Goal: Task Accomplishment & Management: Manage account settings

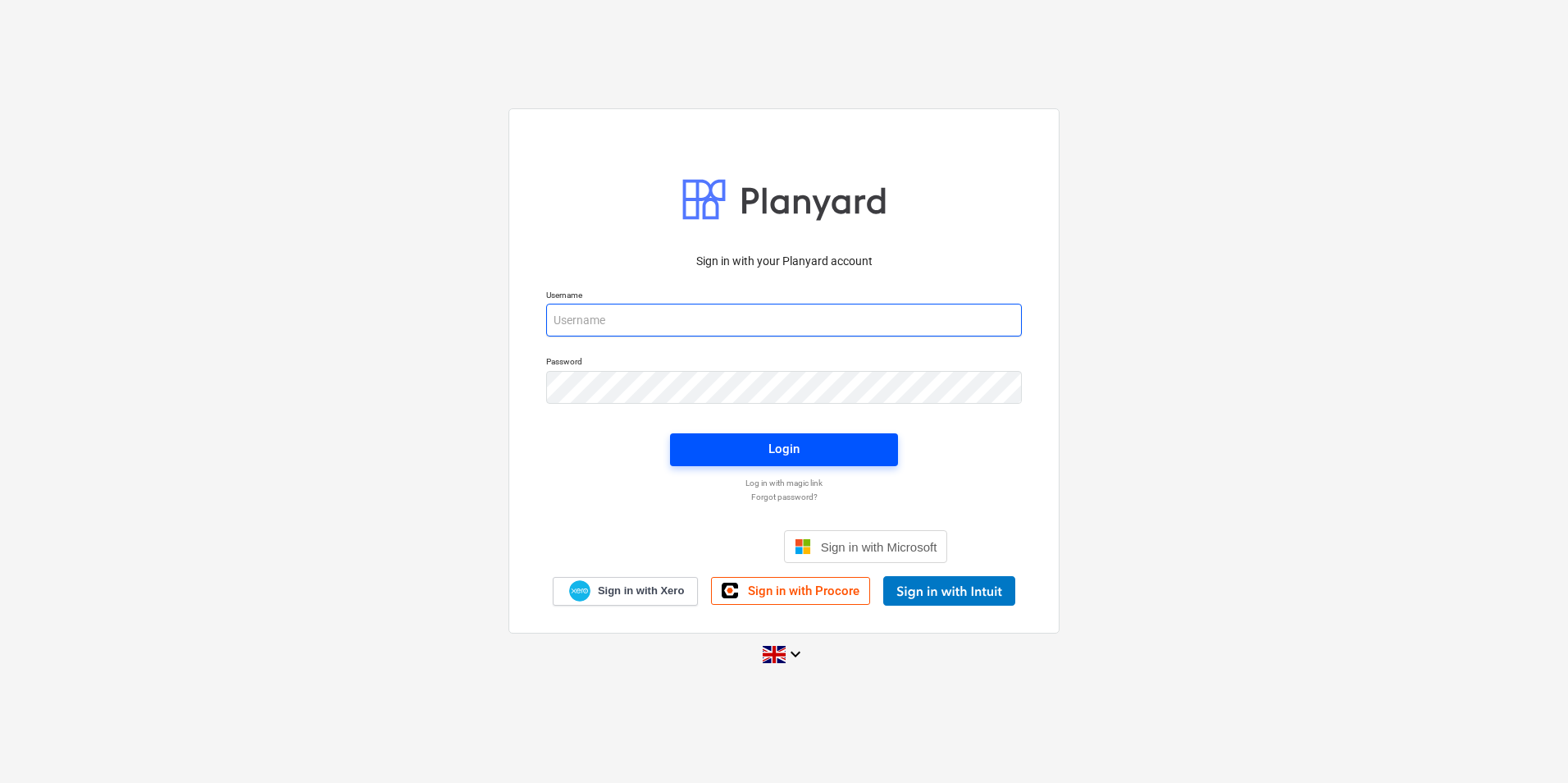
type input "[PERSON_NAME][EMAIL_ADDRESS][DOMAIN_NAME]"
click at [823, 452] on span "Login" at bounding box center [784, 449] width 189 height 21
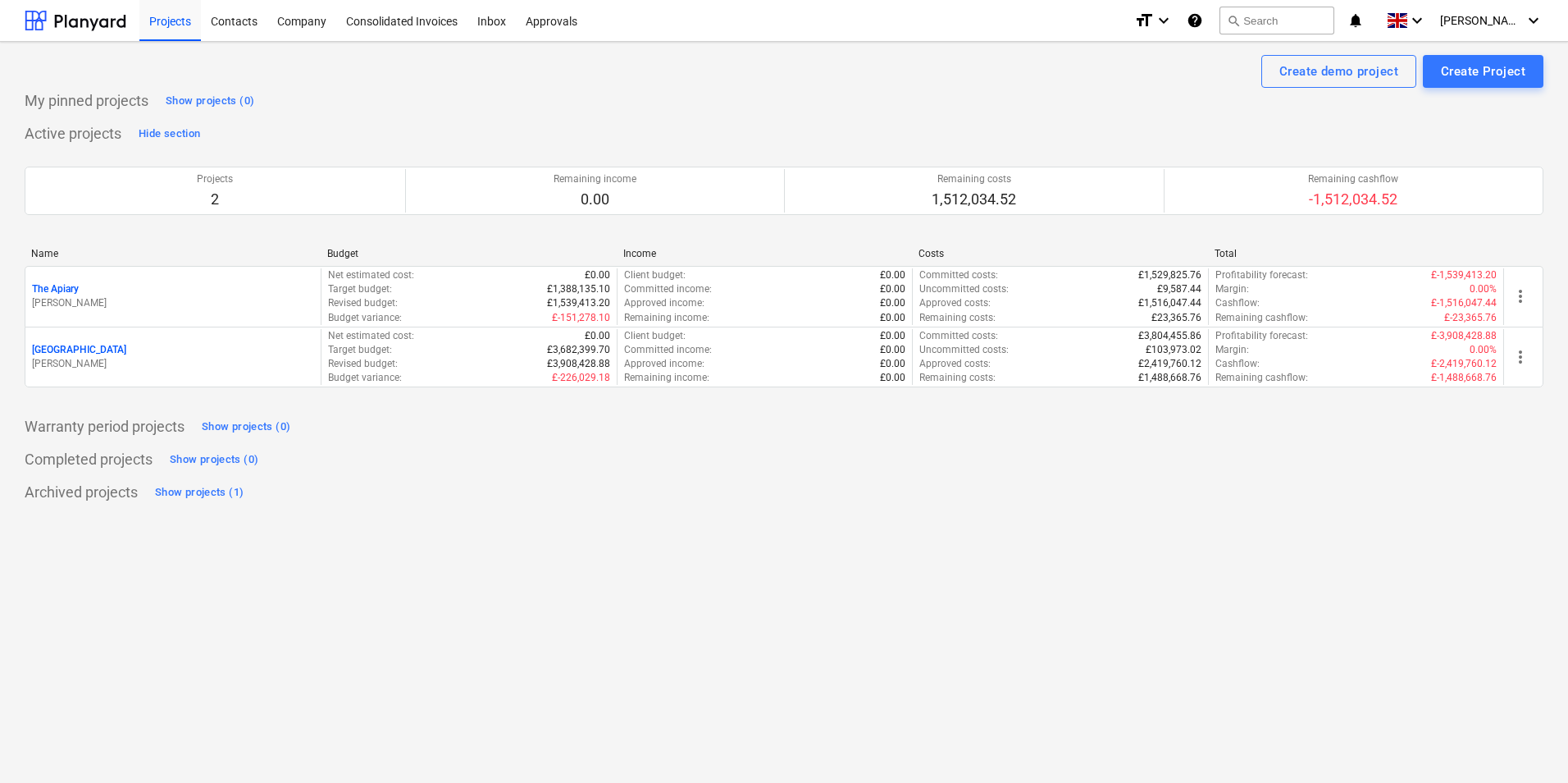
click at [271, 364] on p "[PERSON_NAME]" at bounding box center [173, 364] width 282 height 14
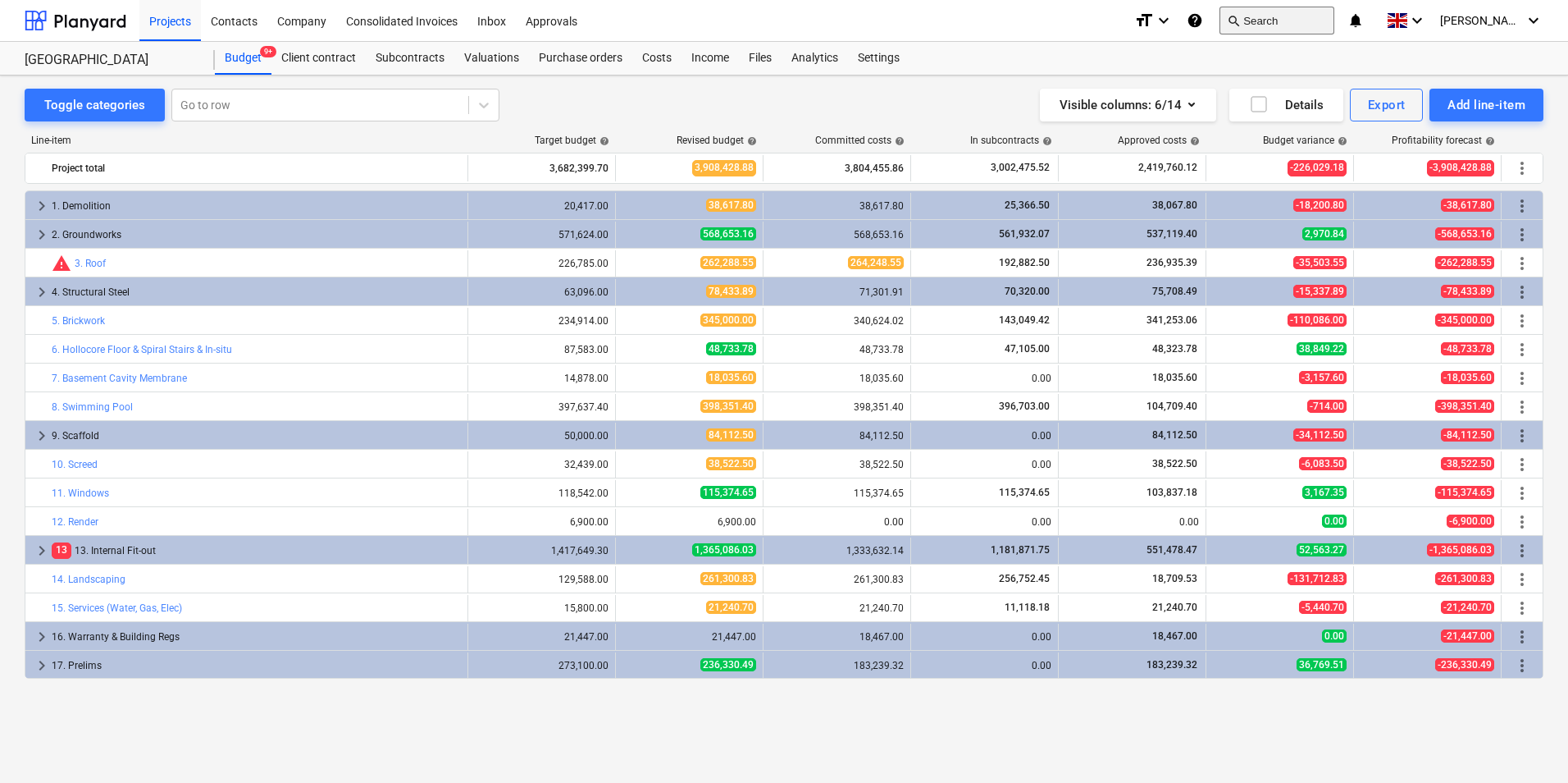
click at [1280, 21] on button "search Search" at bounding box center [1277, 20] width 115 height 28
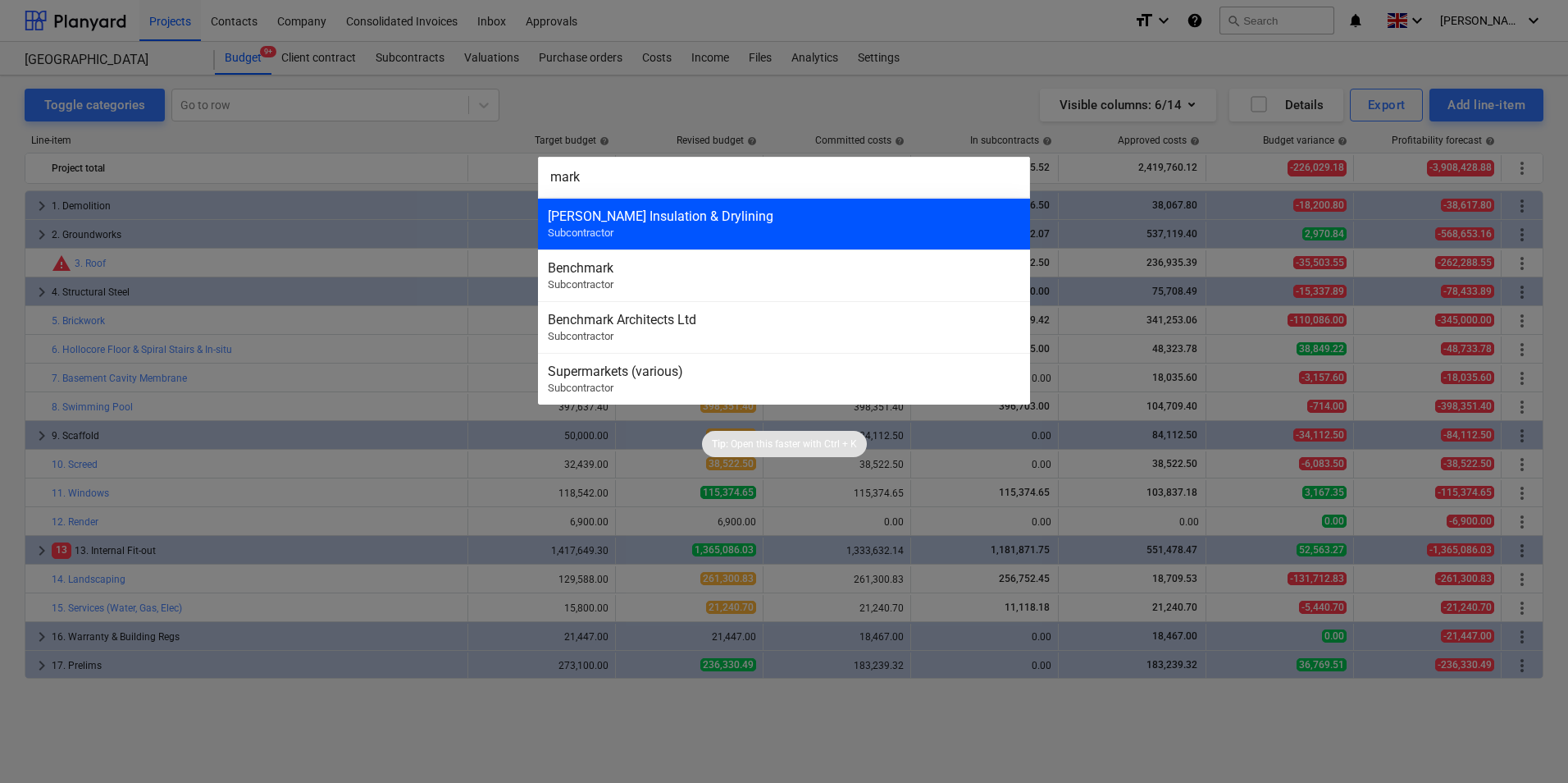
type input "mark"
click at [699, 234] on div "[PERSON_NAME] Insulation & Drylining Subcontractor" at bounding box center [784, 223] width 492 height 52
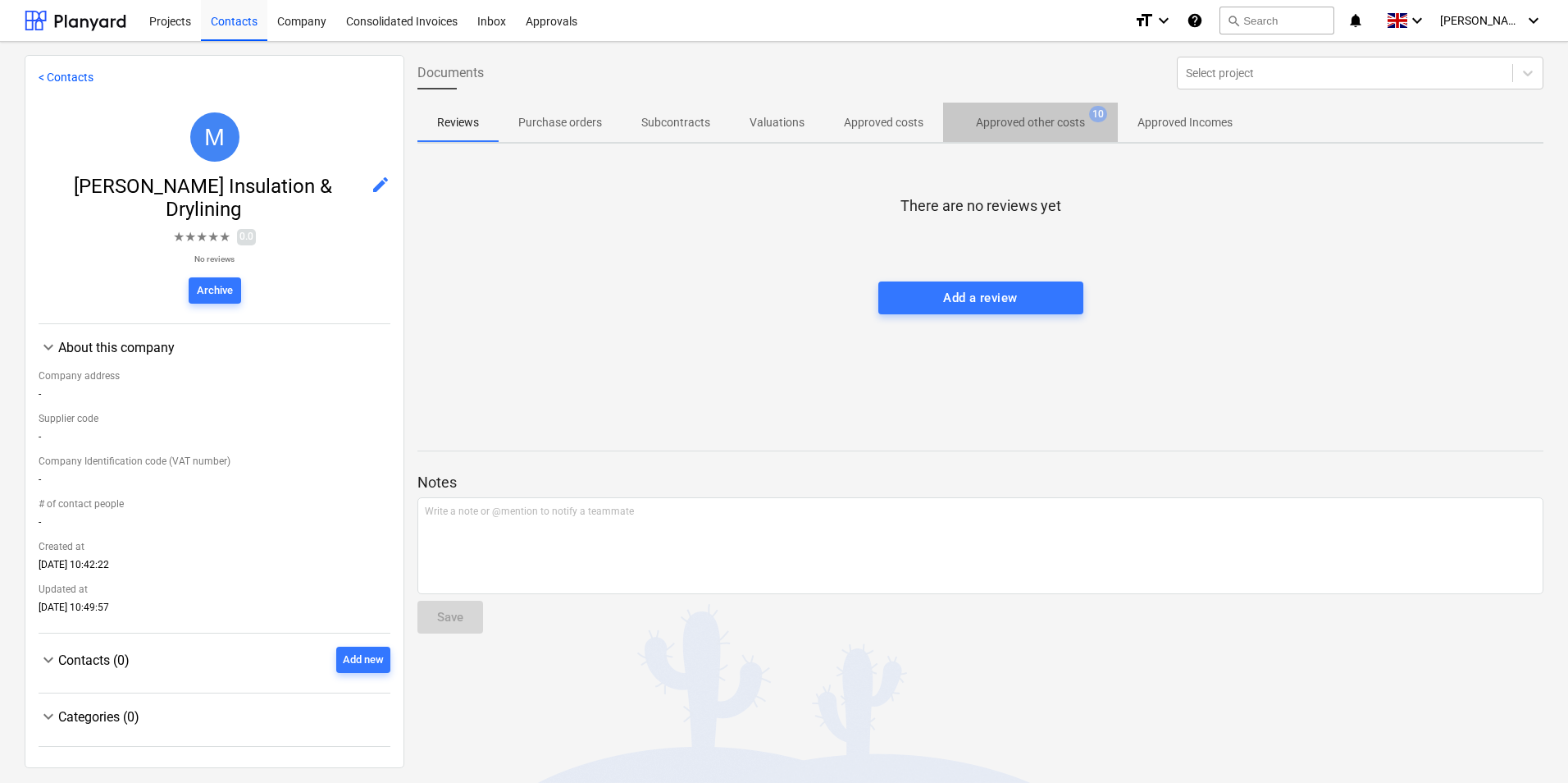
click at [1053, 128] on p "Approved other costs" at bounding box center [1030, 123] width 109 height 18
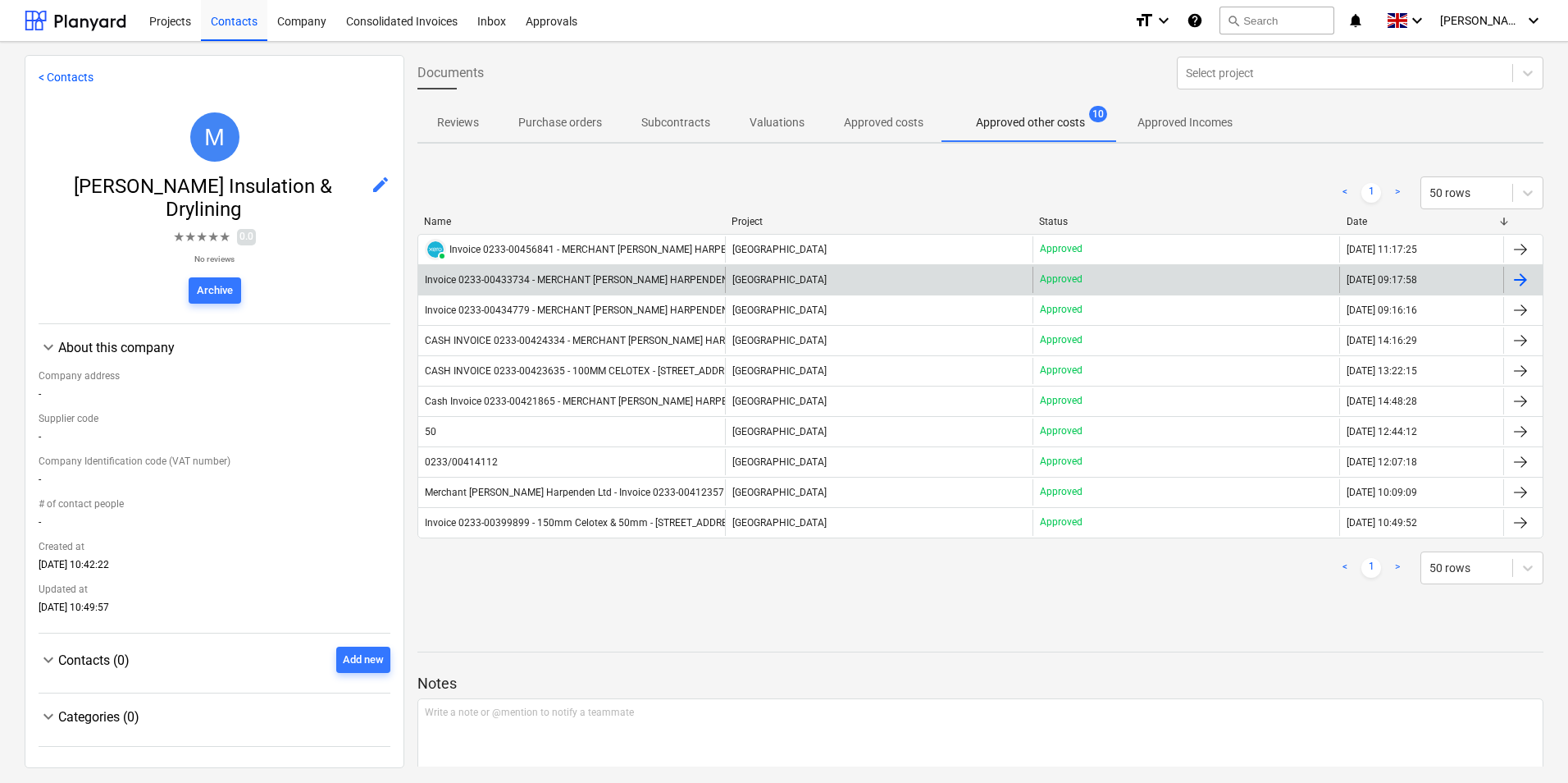
click at [634, 270] on div "Invoice 0233-00433734 - MERCHANT [PERSON_NAME] HARPENDEN LTD - 100MM CELOTEX.pdf" at bounding box center [572, 280] width 307 height 26
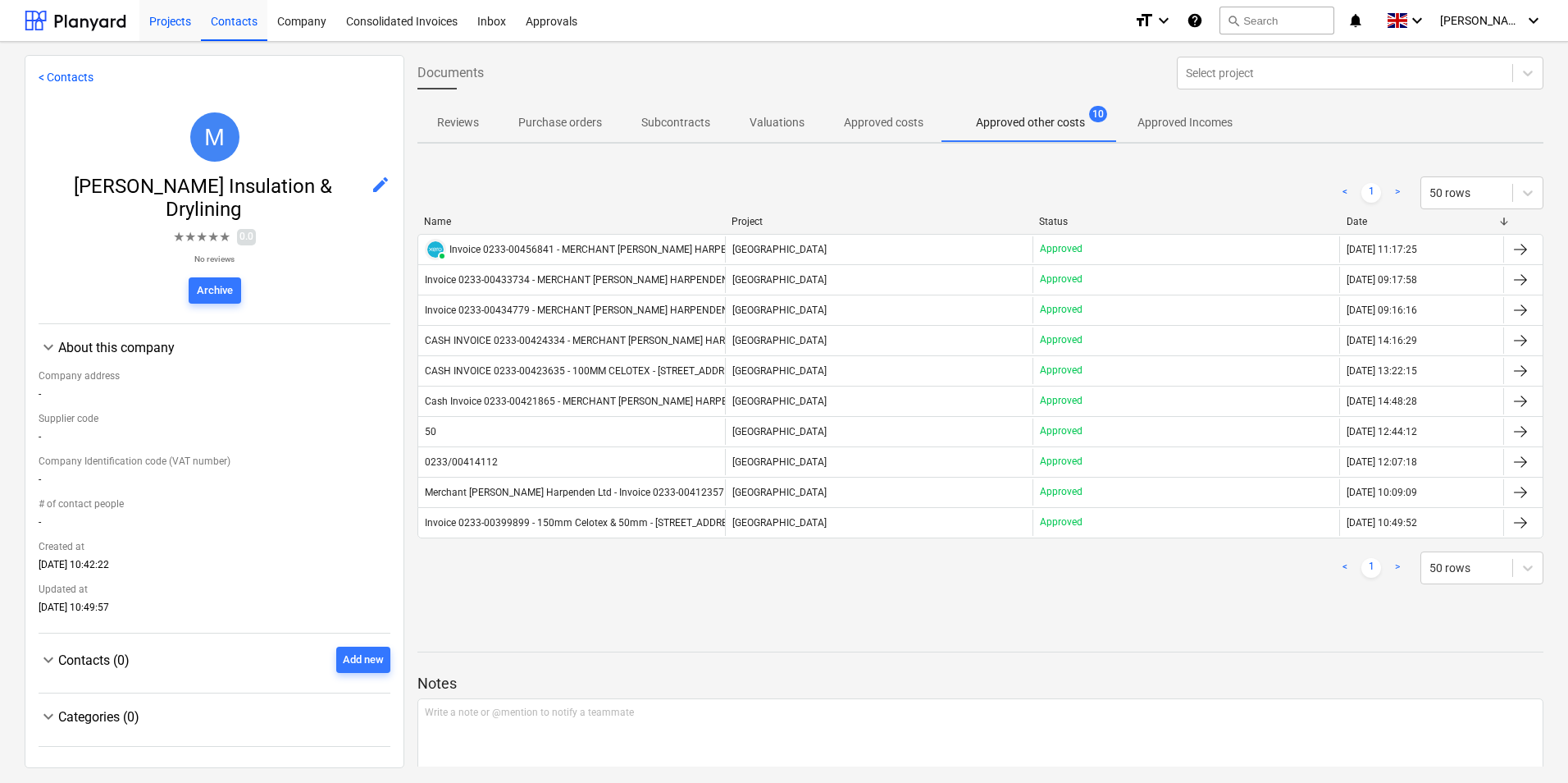
click at [175, 28] on div "Projects" at bounding box center [170, 19] width 62 height 41
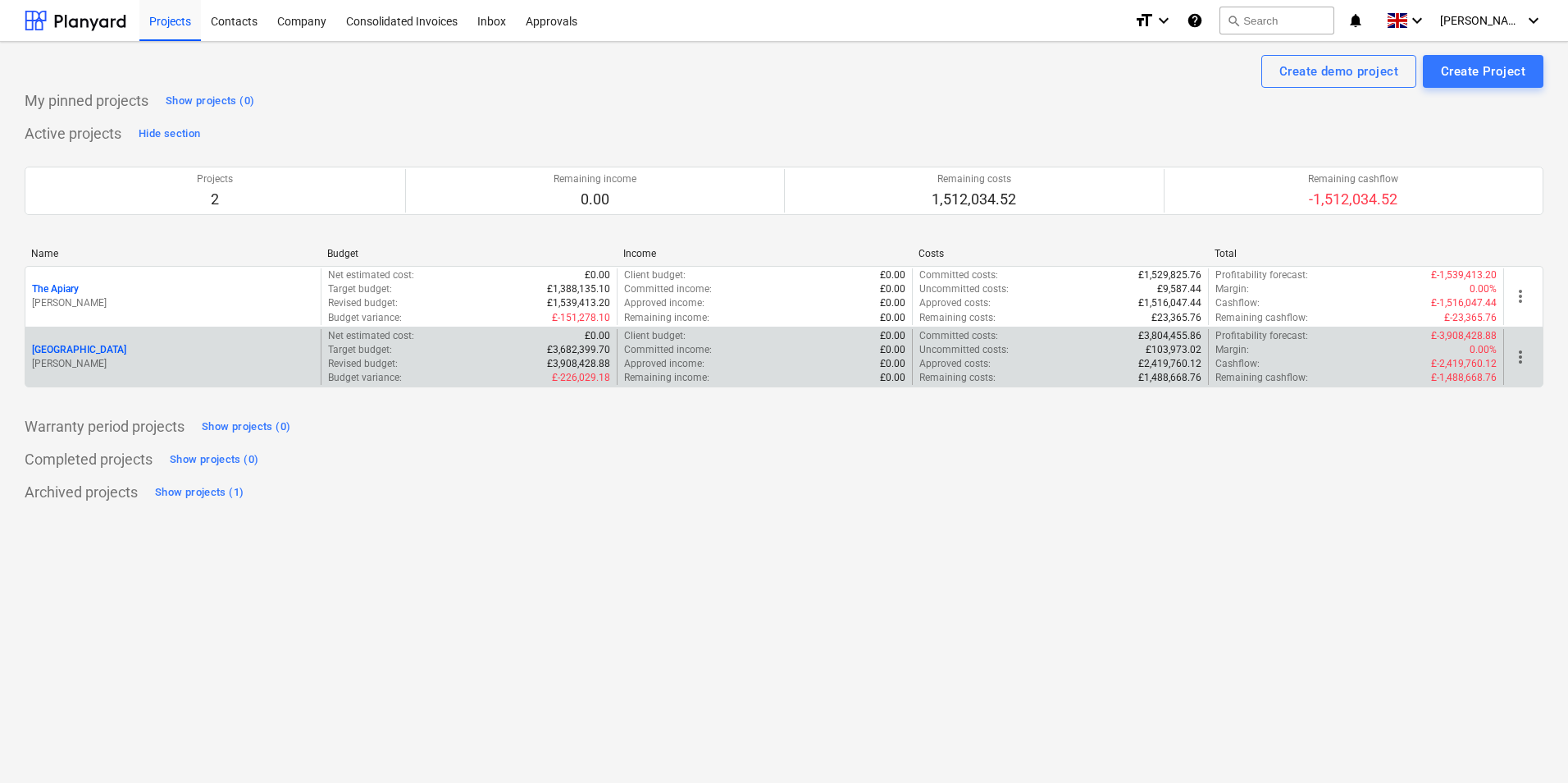
click at [119, 362] on p "[PERSON_NAME]" at bounding box center [173, 364] width 282 height 14
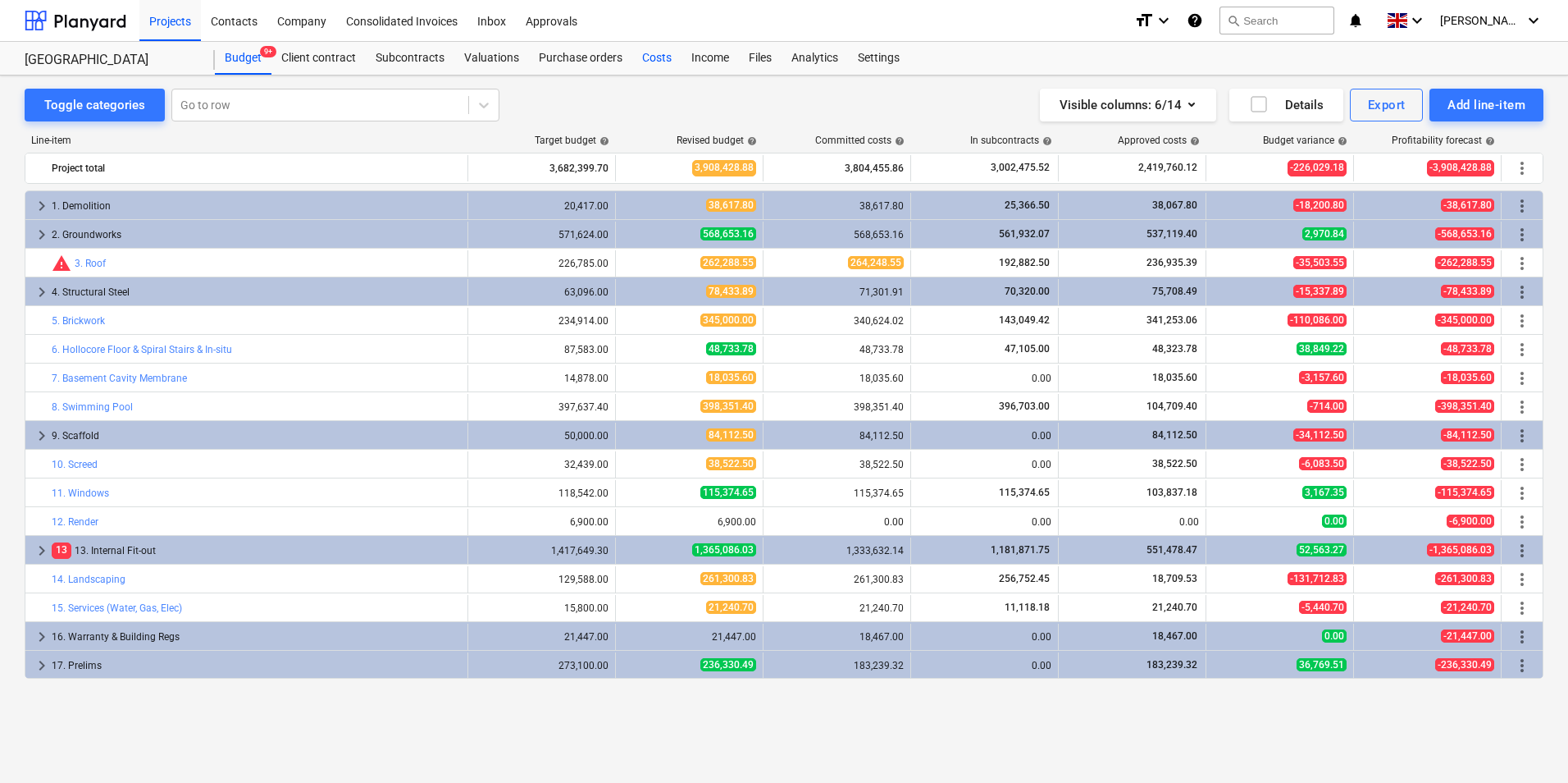
click at [652, 55] on div "Costs" at bounding box center [657, 57] width 49 height 33
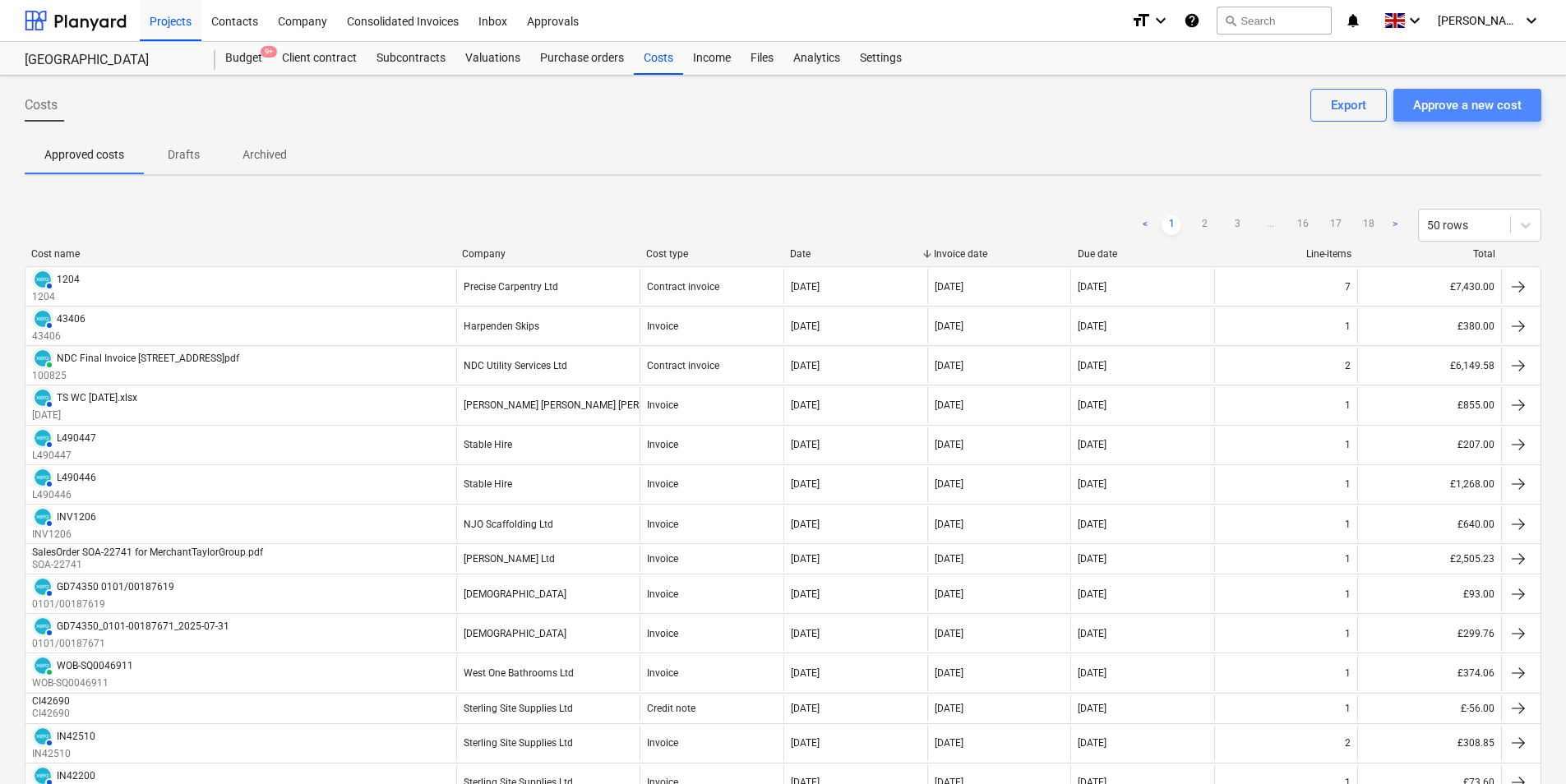
click at [1460, 94] on div "Approve a new cost" at bounding box center [1467, 105] width 109 height 21
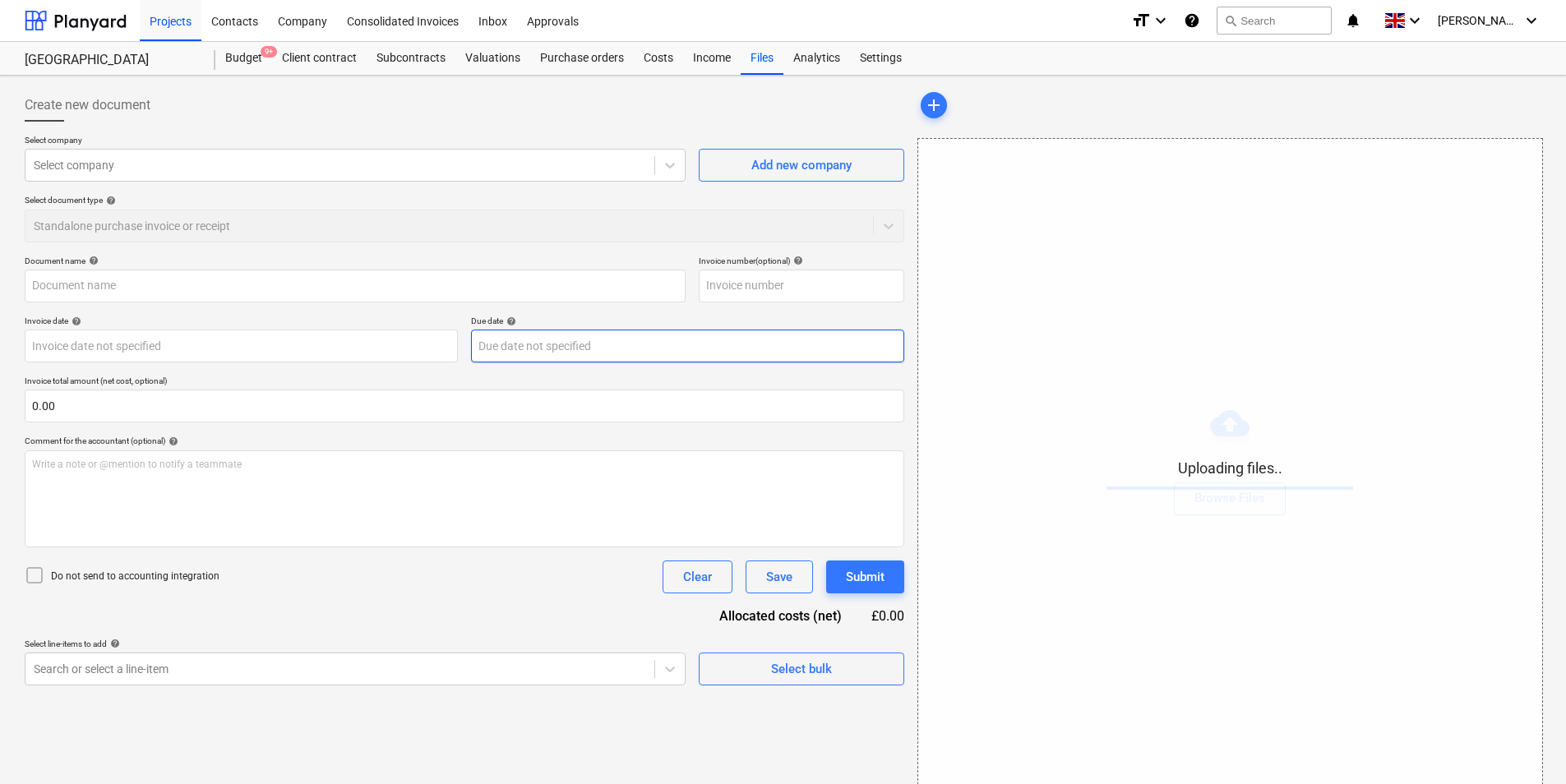
type input "Invoice.pdf"
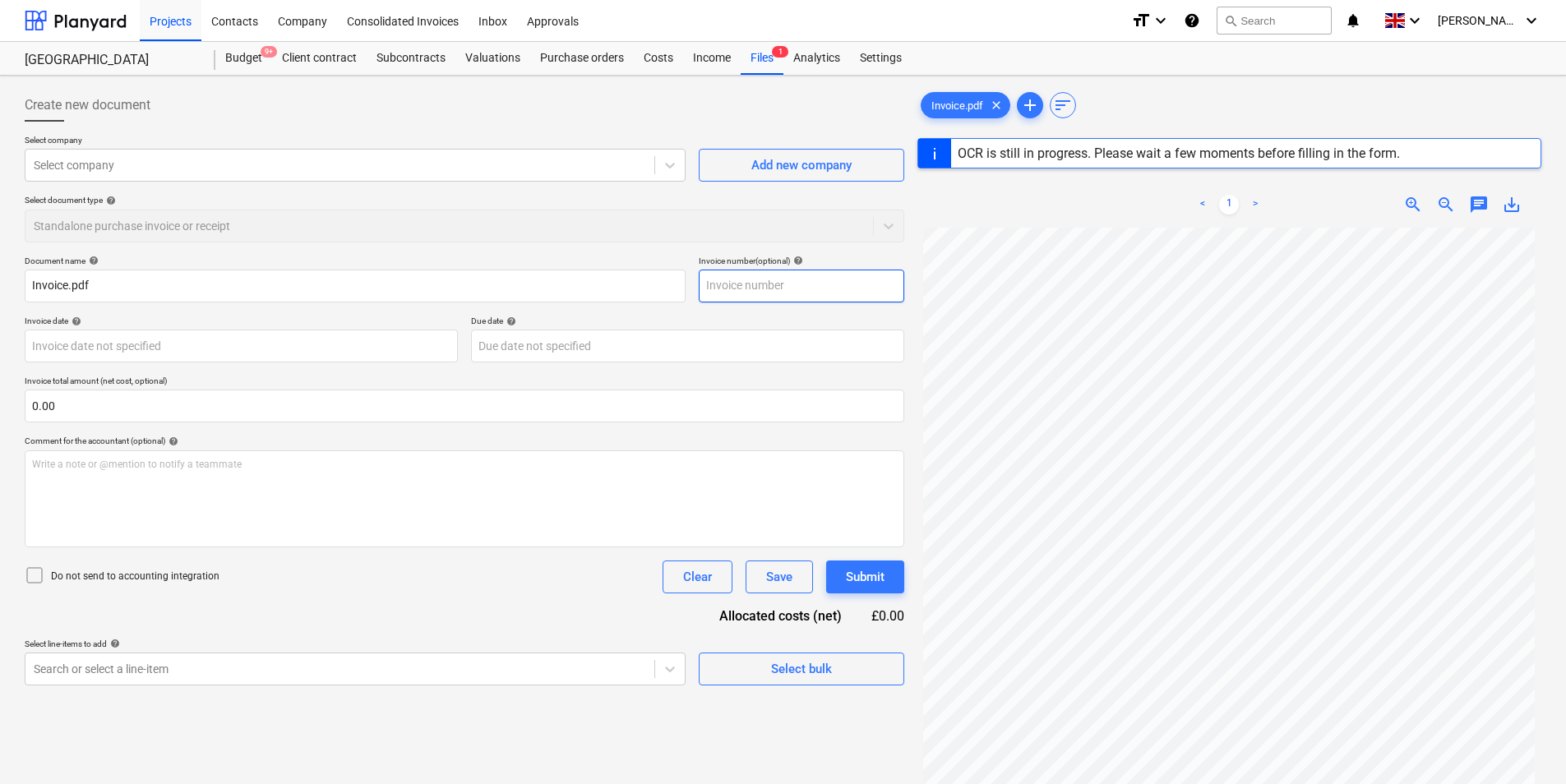
type input "[DATE]"
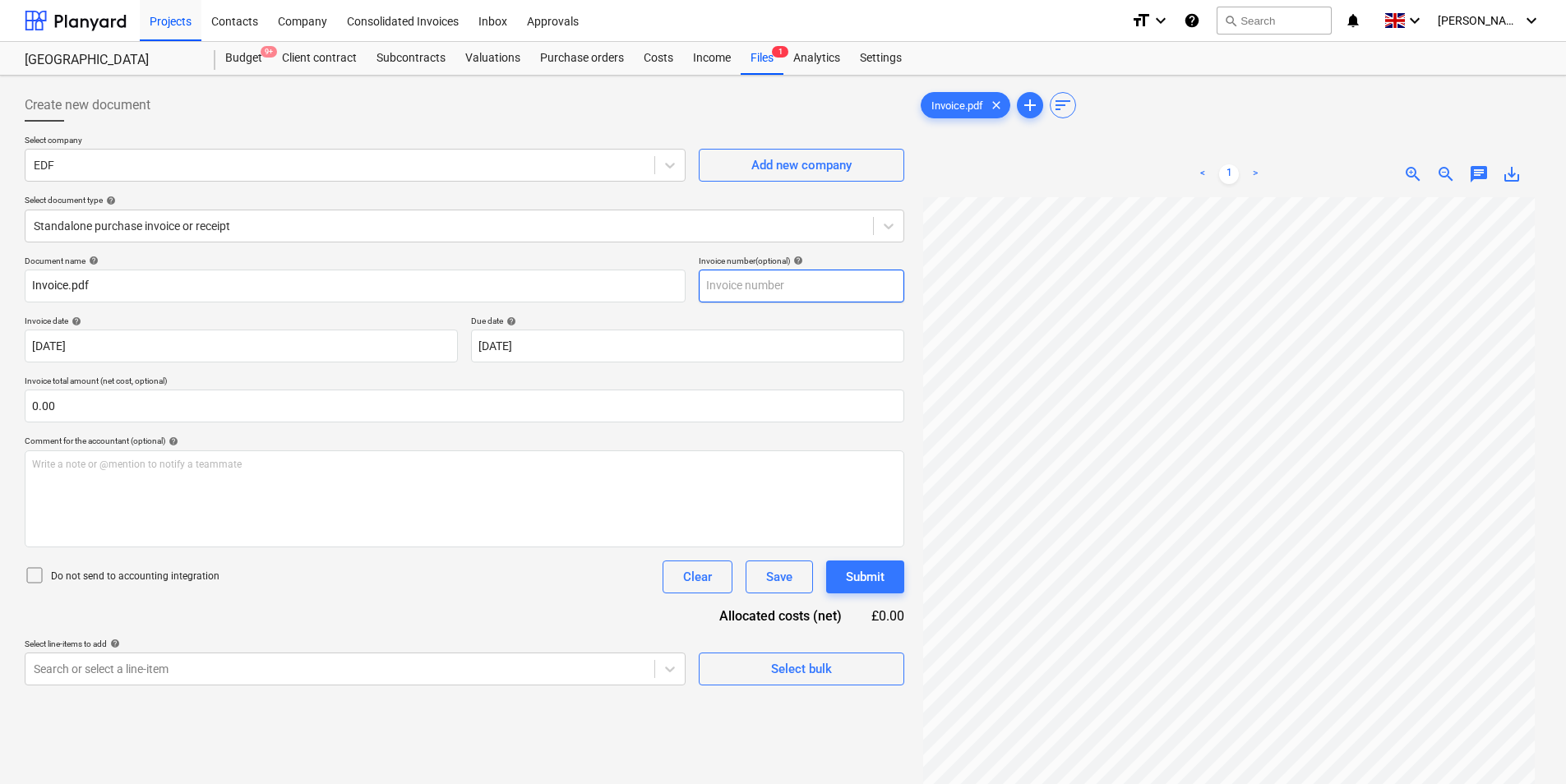
click at [798, 278] on input "text" at bounding box center [801, 285] width 206 height 33
type input "0233/00472268"
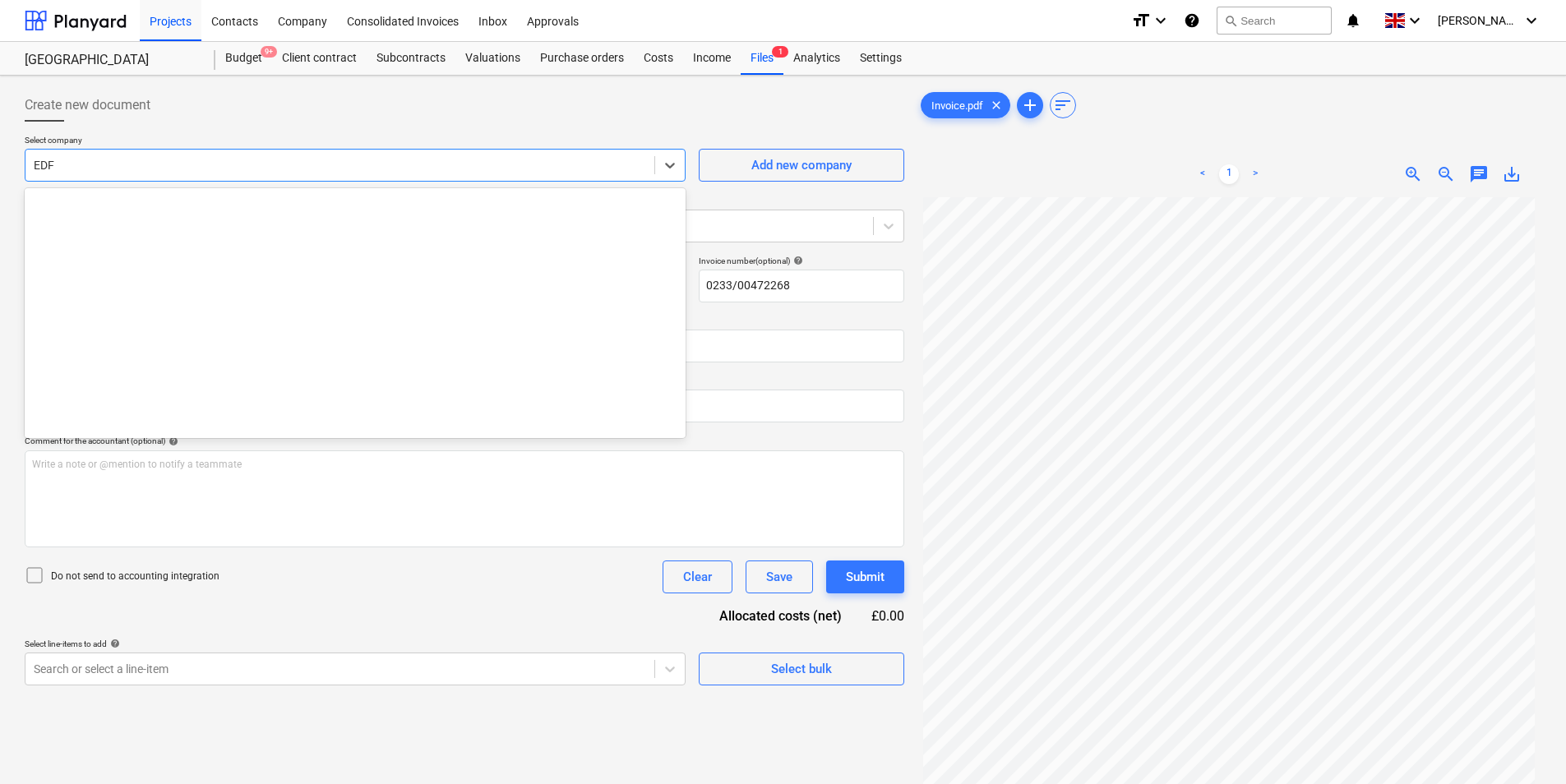
click at [191, 167] on div at bounding box center [339, 165] width 612 height 17
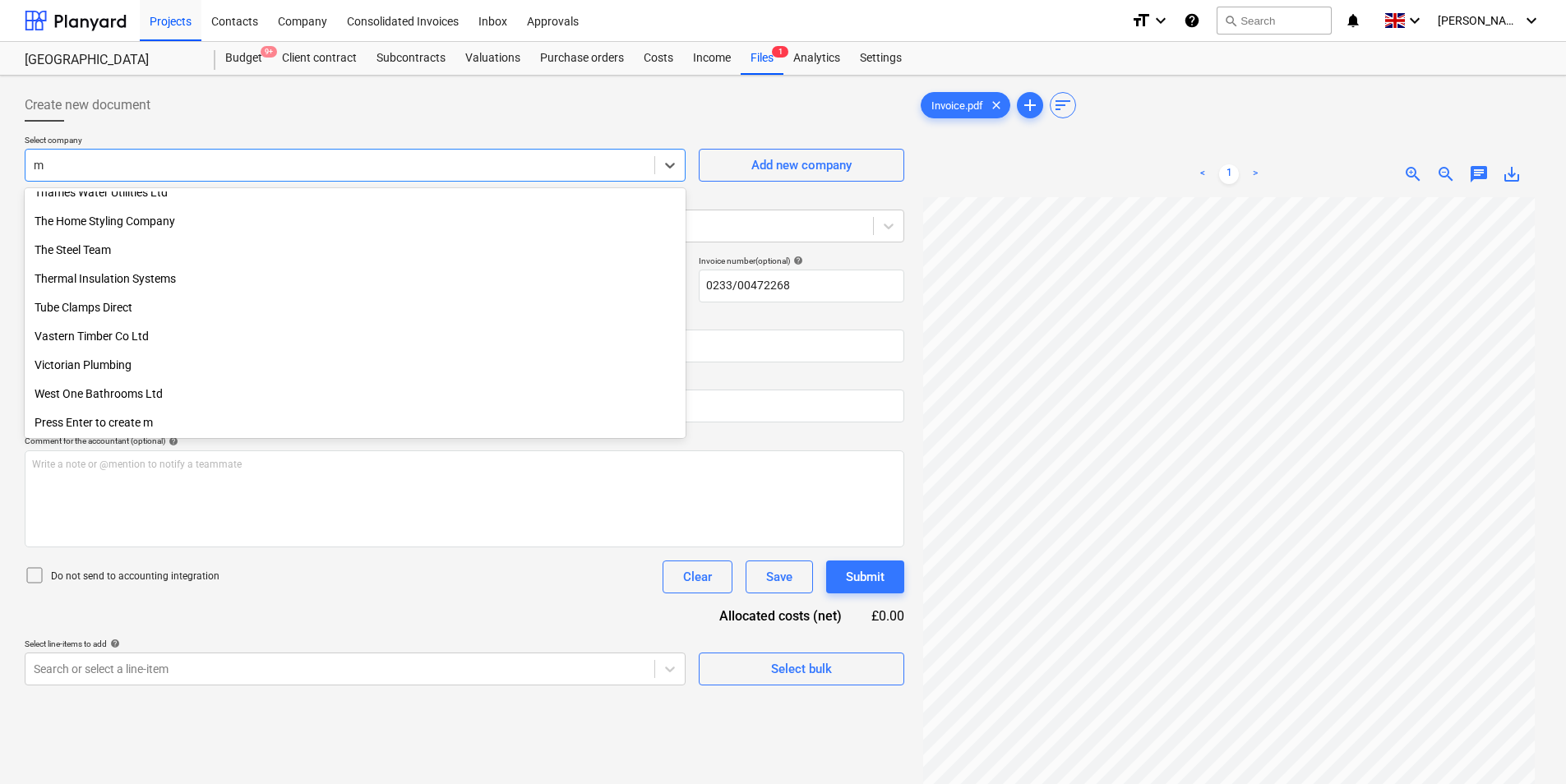
scroll to position [2025, 0]
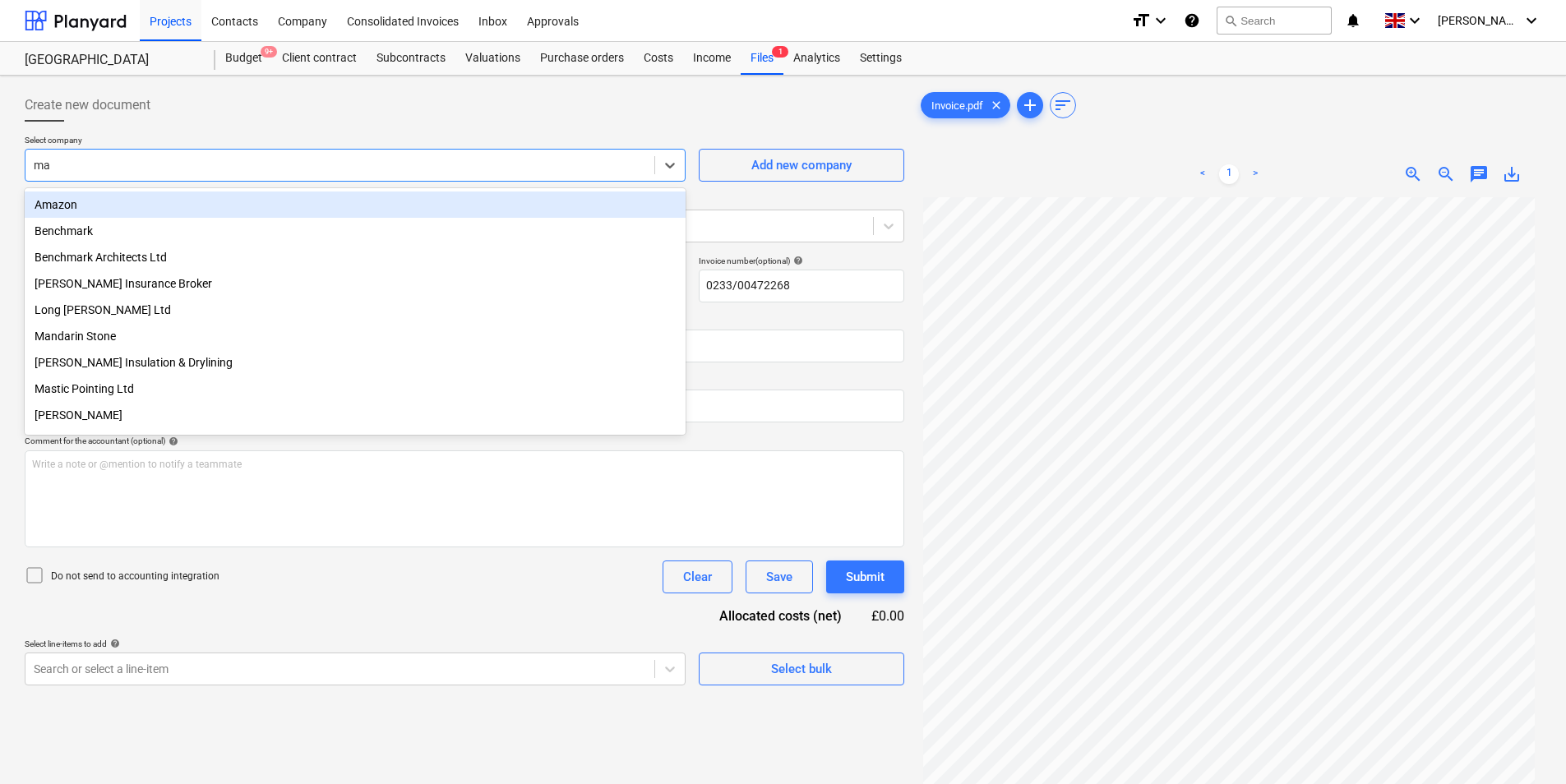
type input "mar"
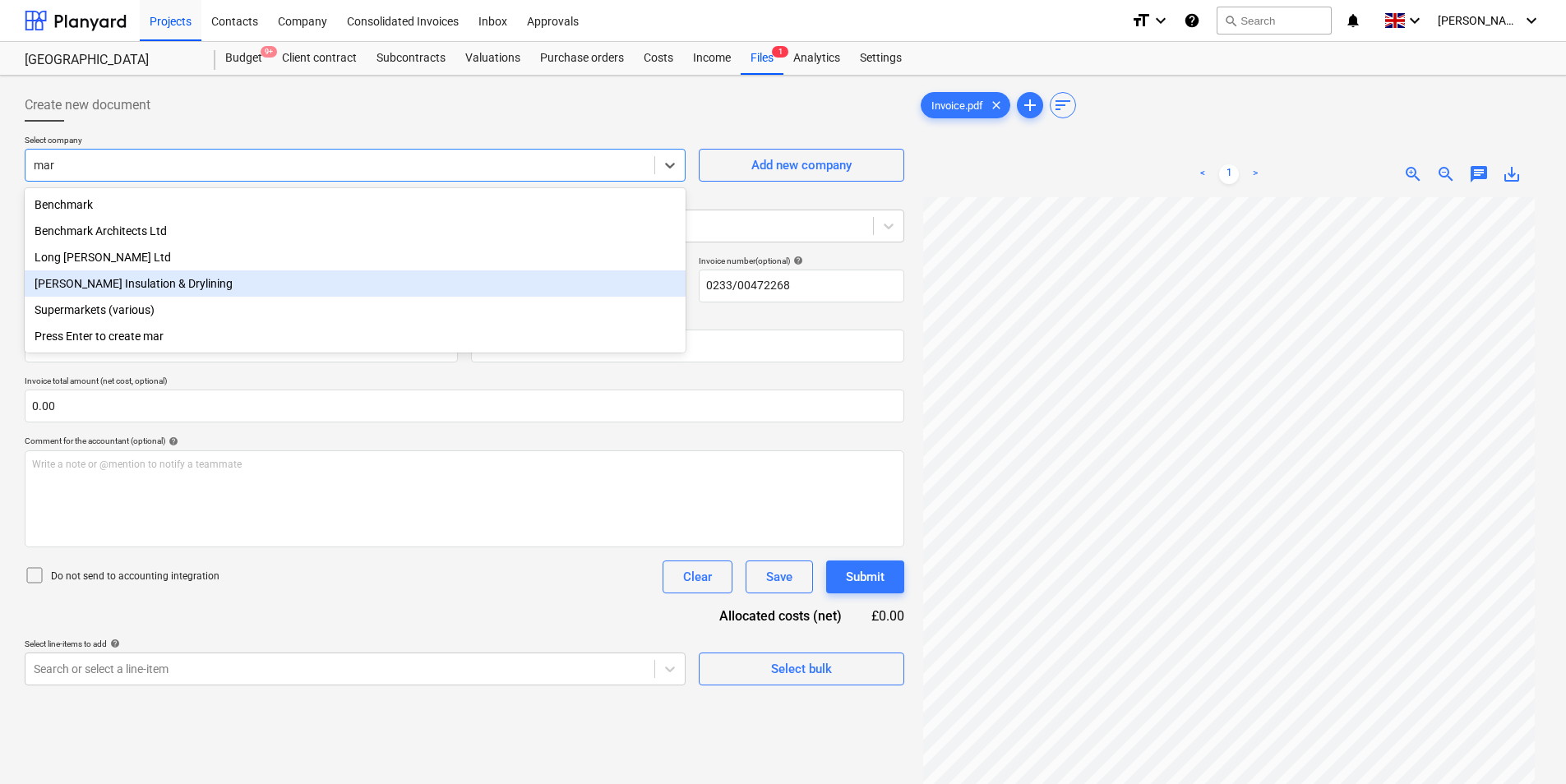
click at [157, 284] on div "[PERSON_NAME] Insulation & Drylining" at bounding box center [355, 283] width 661 height 26
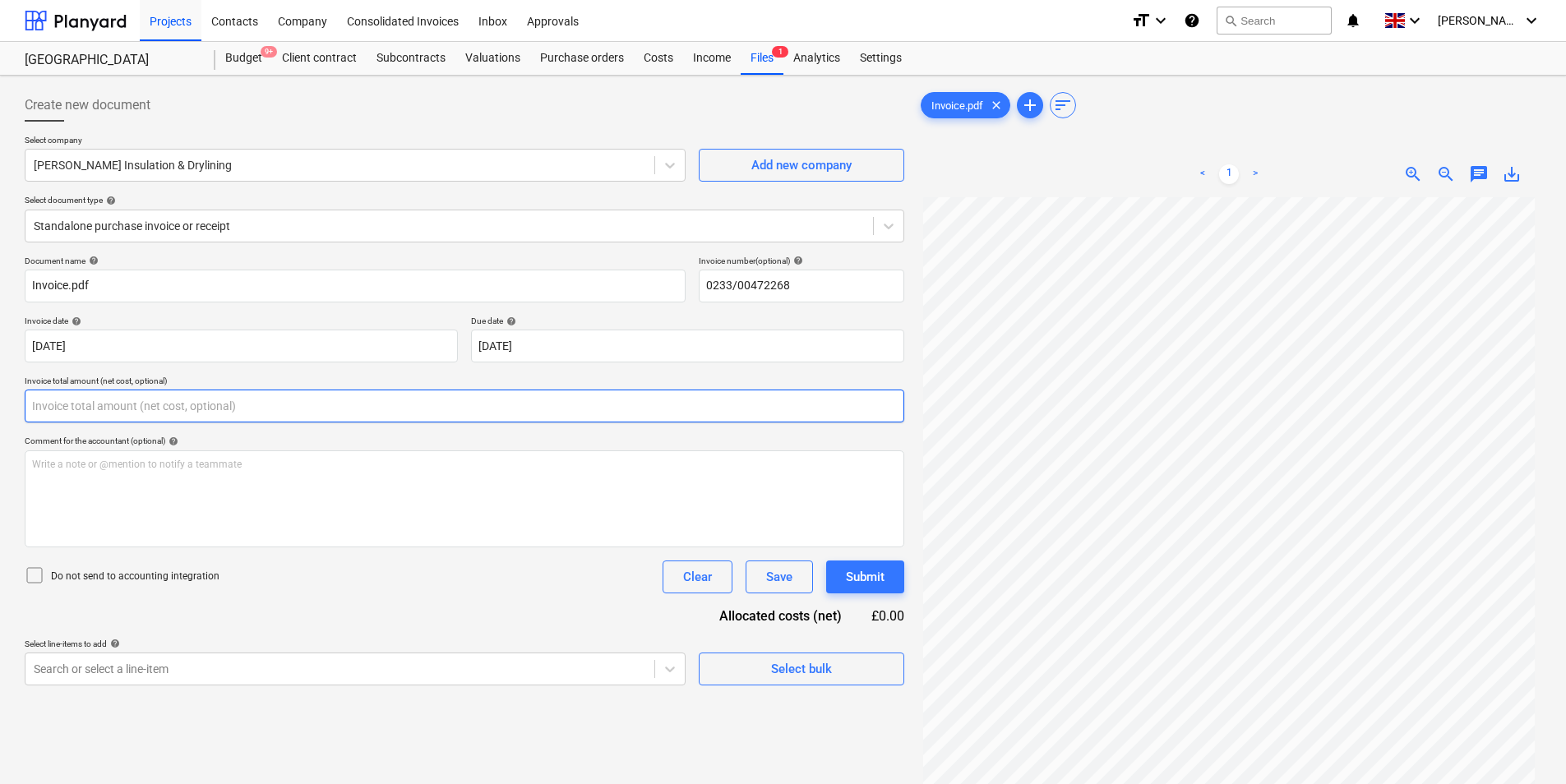
click at [264, 404] on input "text" at bounding box center [465, 405] width 880 height 33
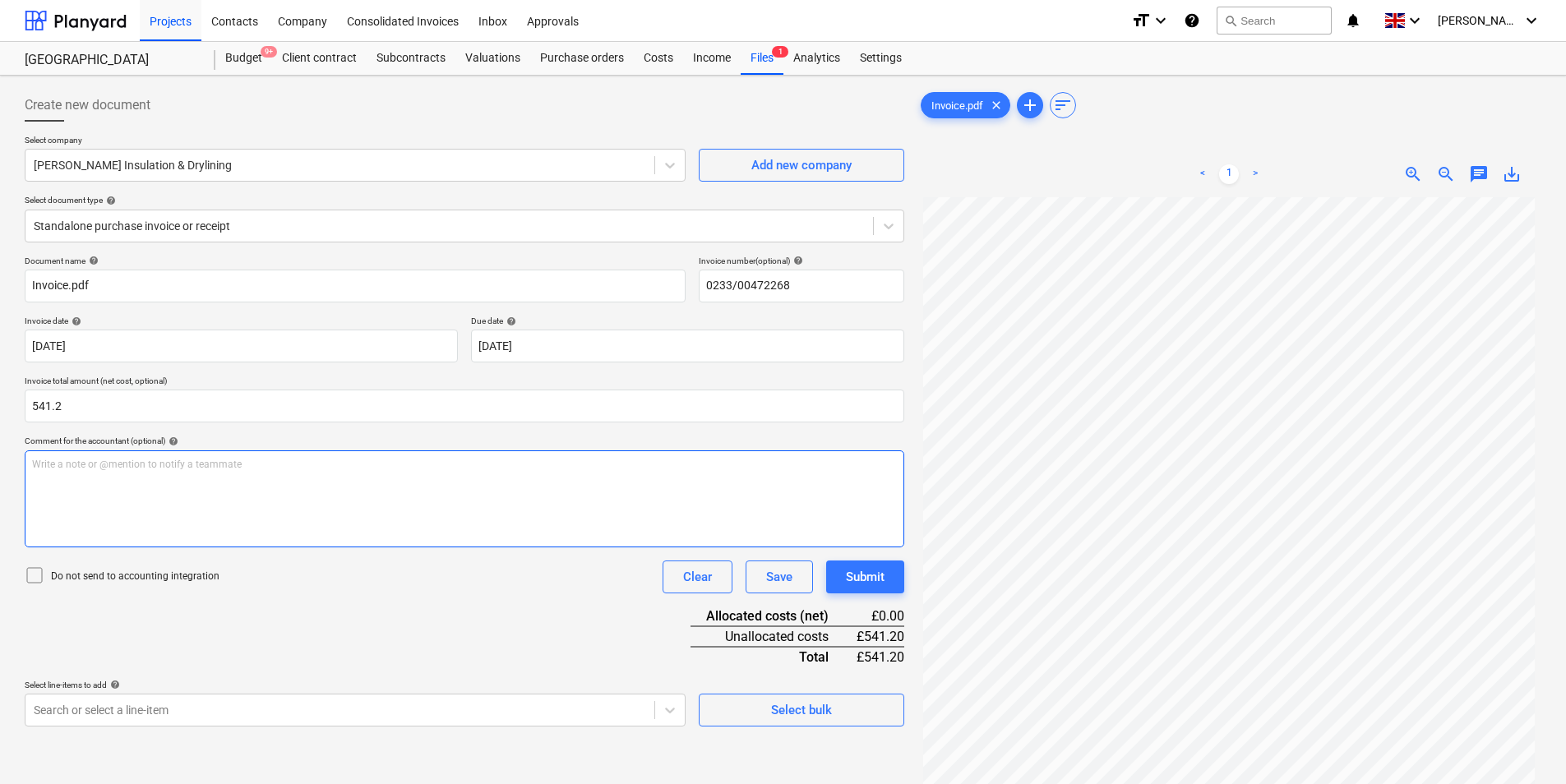
type input "541.20"
drag, startPoint x: 318, startPoint y: 542, endPoint x: 367, endPoint y: 576, distance: 59.6
click at [320, 545] on div "Write a note or @mention to notify a teammate [PERSON_NAME]" at bounding box center [465, 499] width 880 height 97
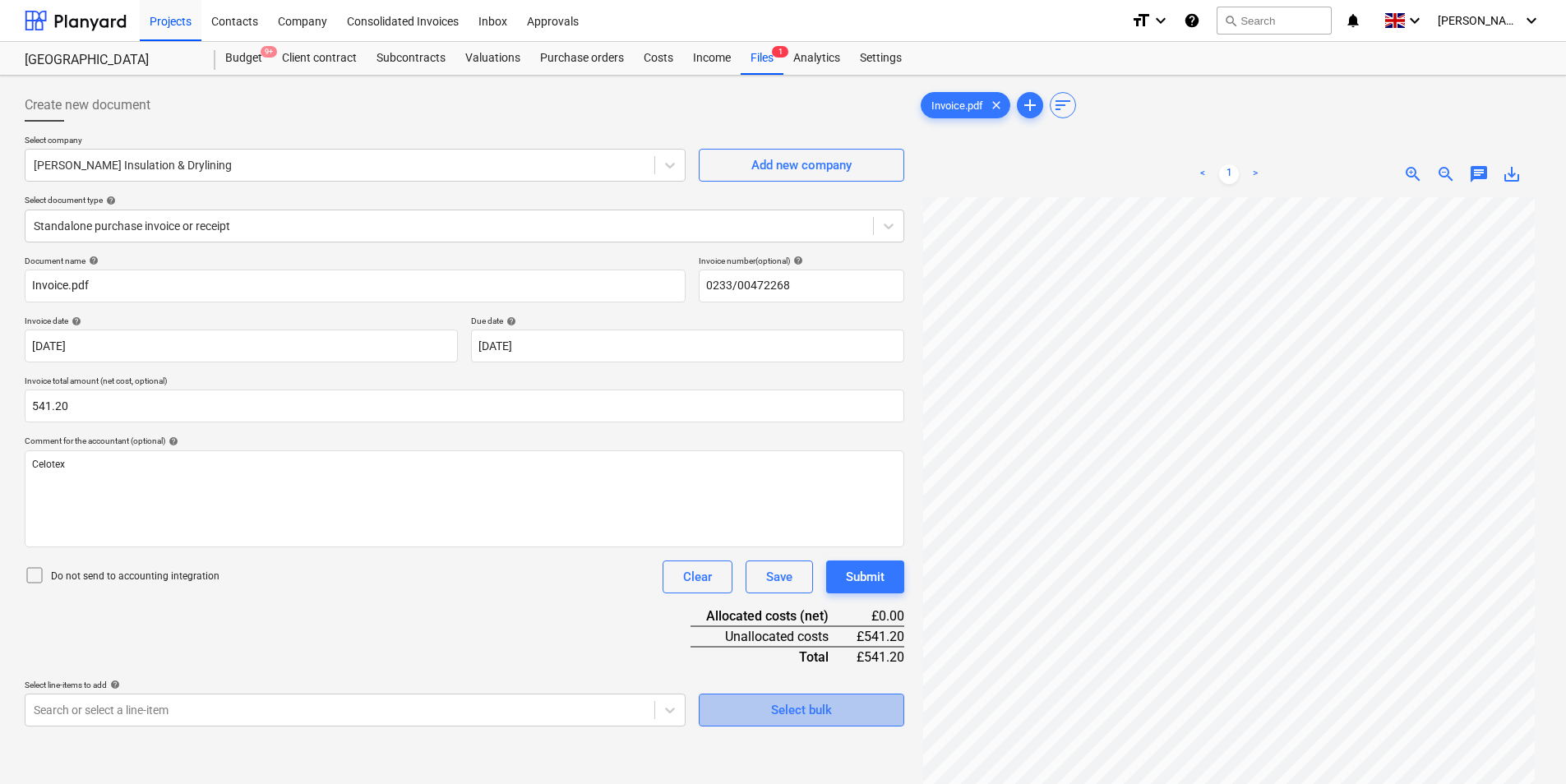
click at [835, 714] on span "Select bulk" at bounding box center [801, 710] width 164 height 21
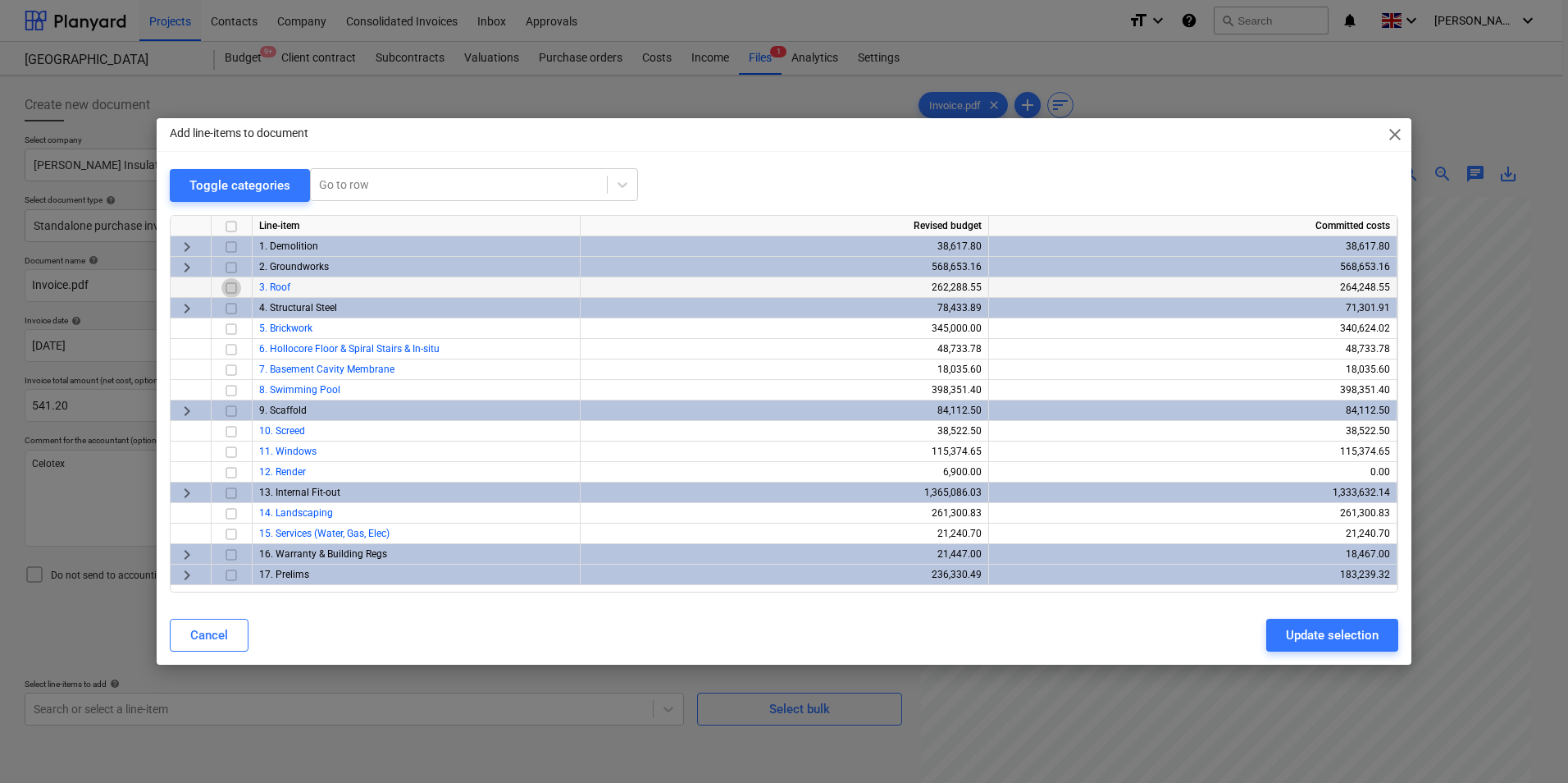
click at [234, 281] on input "checkbox" at bounding box center [231, 287] width 19 height 19
click at [1320, 638] on div "Update selection" at bounding box center [1332, 635] width 93 height 21
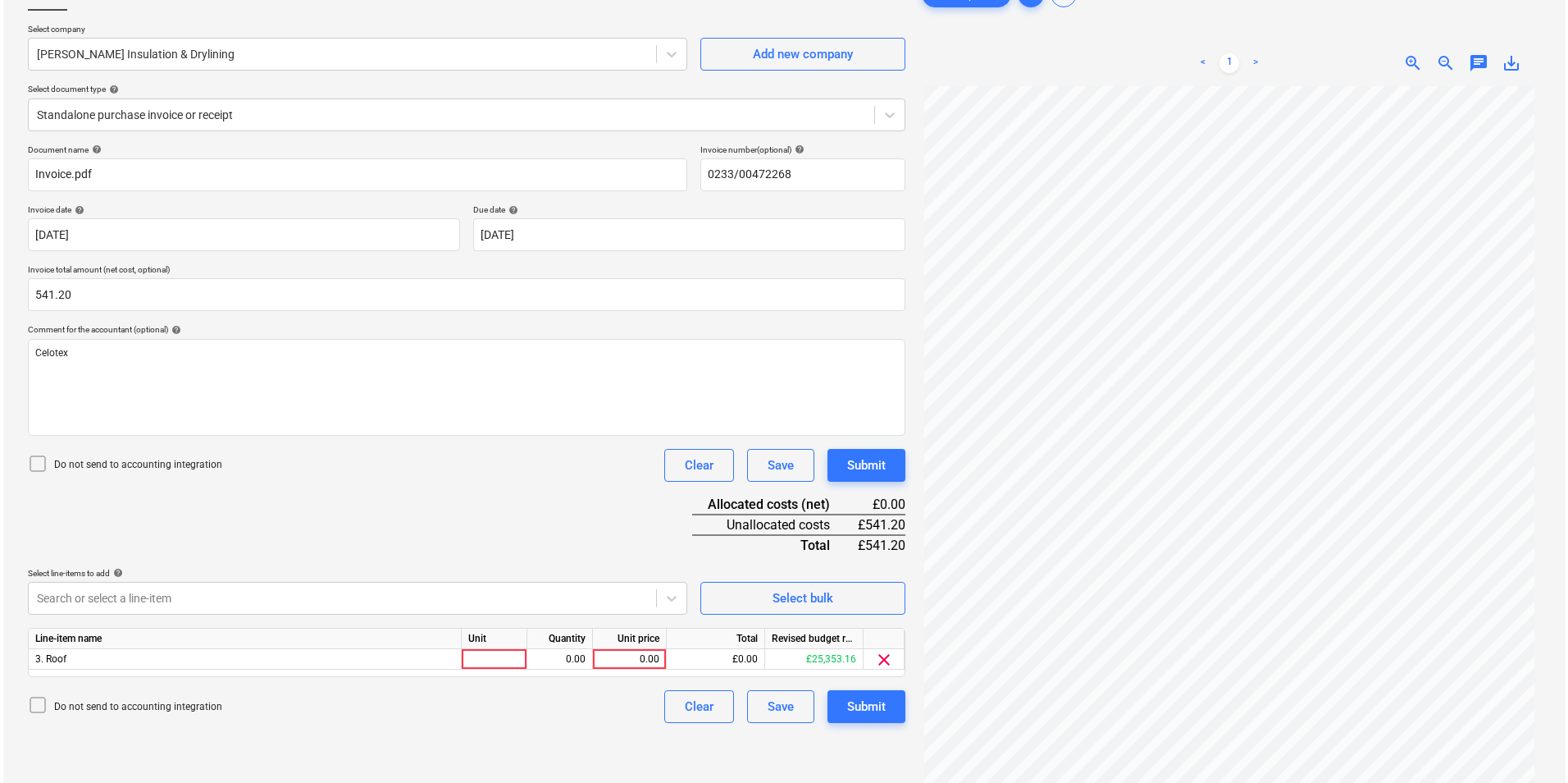
scroll to position [164, 0]
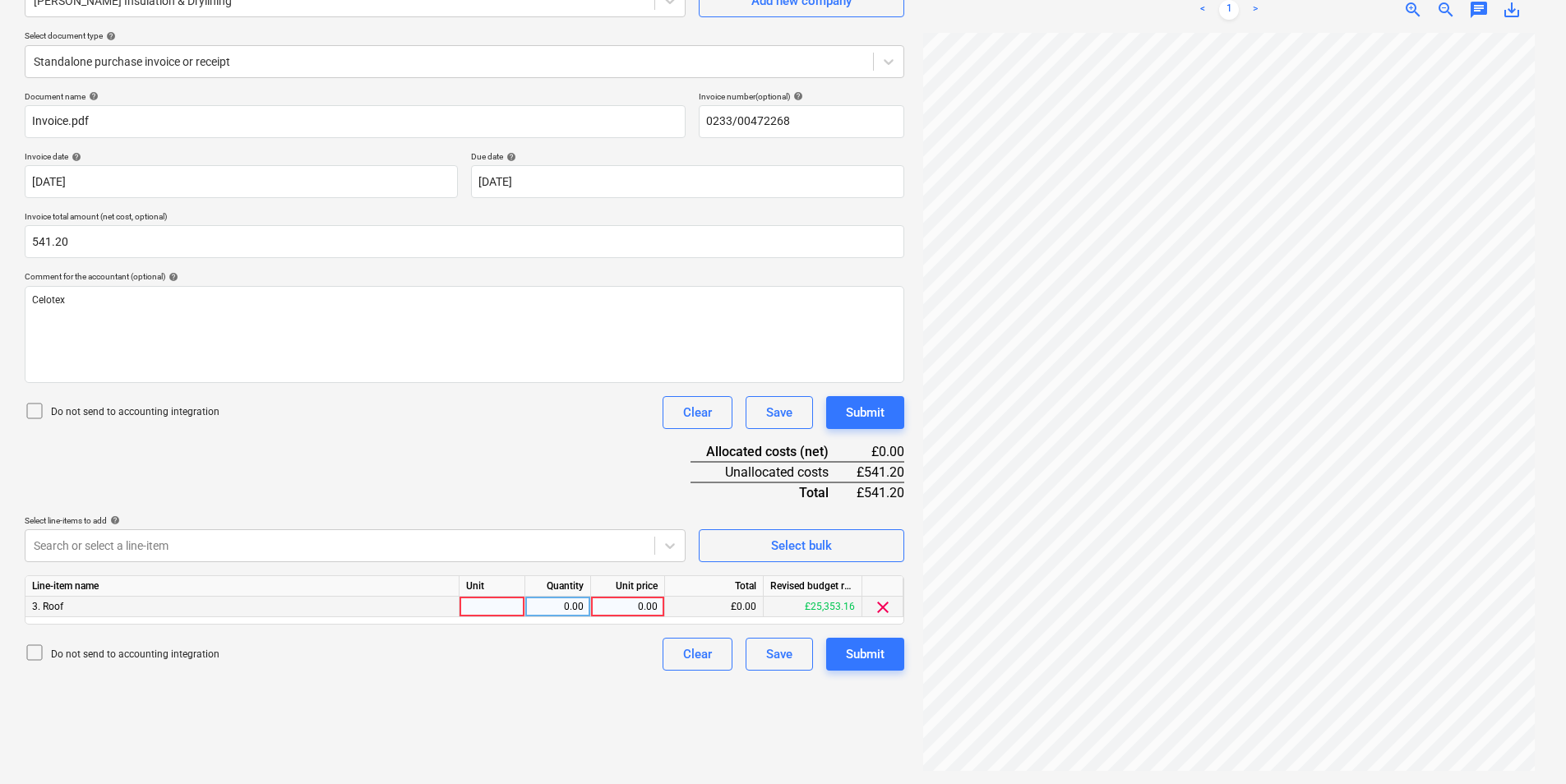
click at [497, 598] on div at bounding box center [492, 607] width 65 height 20
type input "ea"
click at [605, 609] on div "0.00" at bounding box center [628, 607] width 60 height 20
type input "541.2"
click at [868, 652] on div "Submit" at bounding box center [866, 654] width 39 height 21
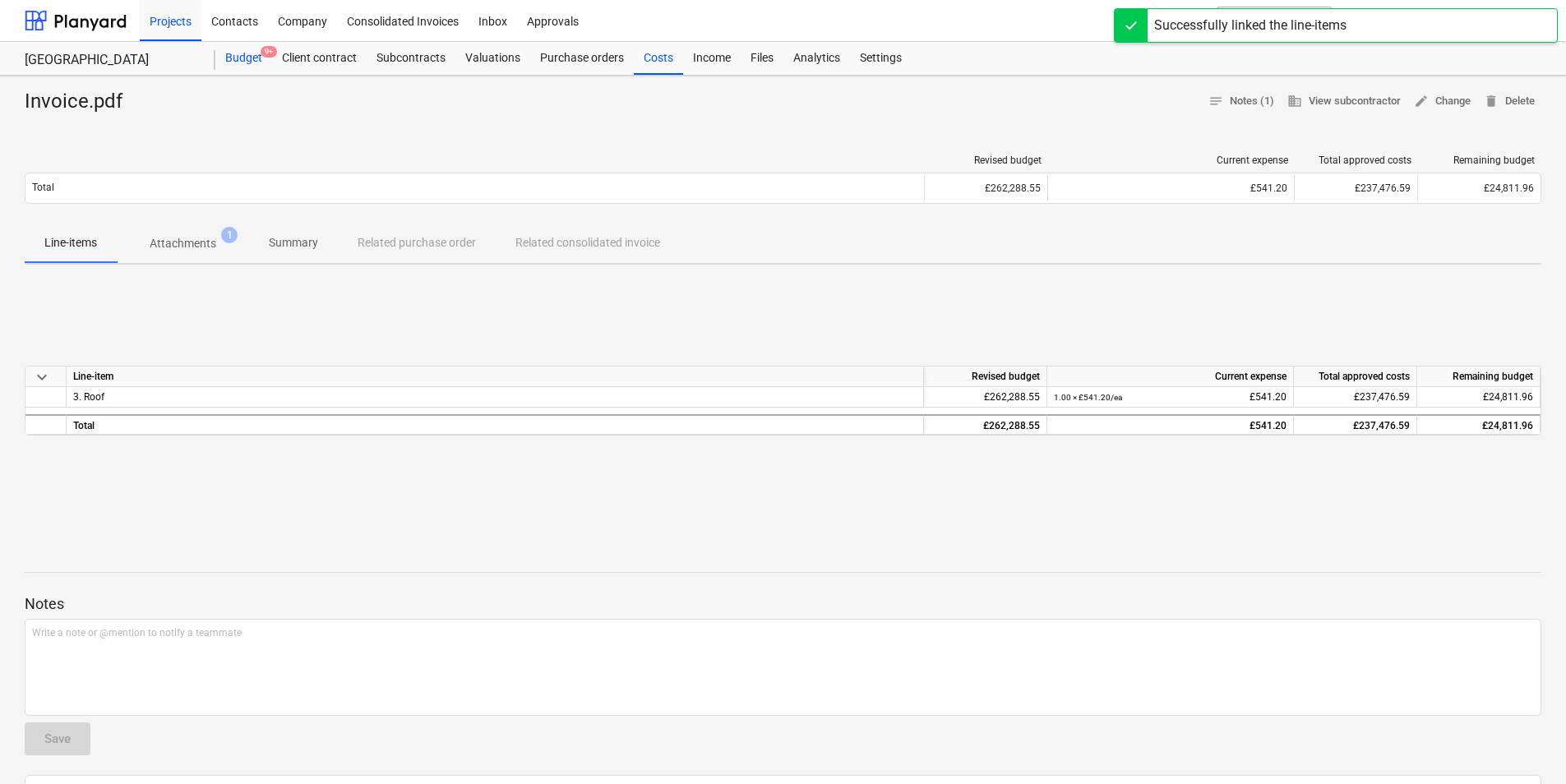
click at [251, 60] on div "Budget 9+" at bounding box center [244, 57] width 57 height 33
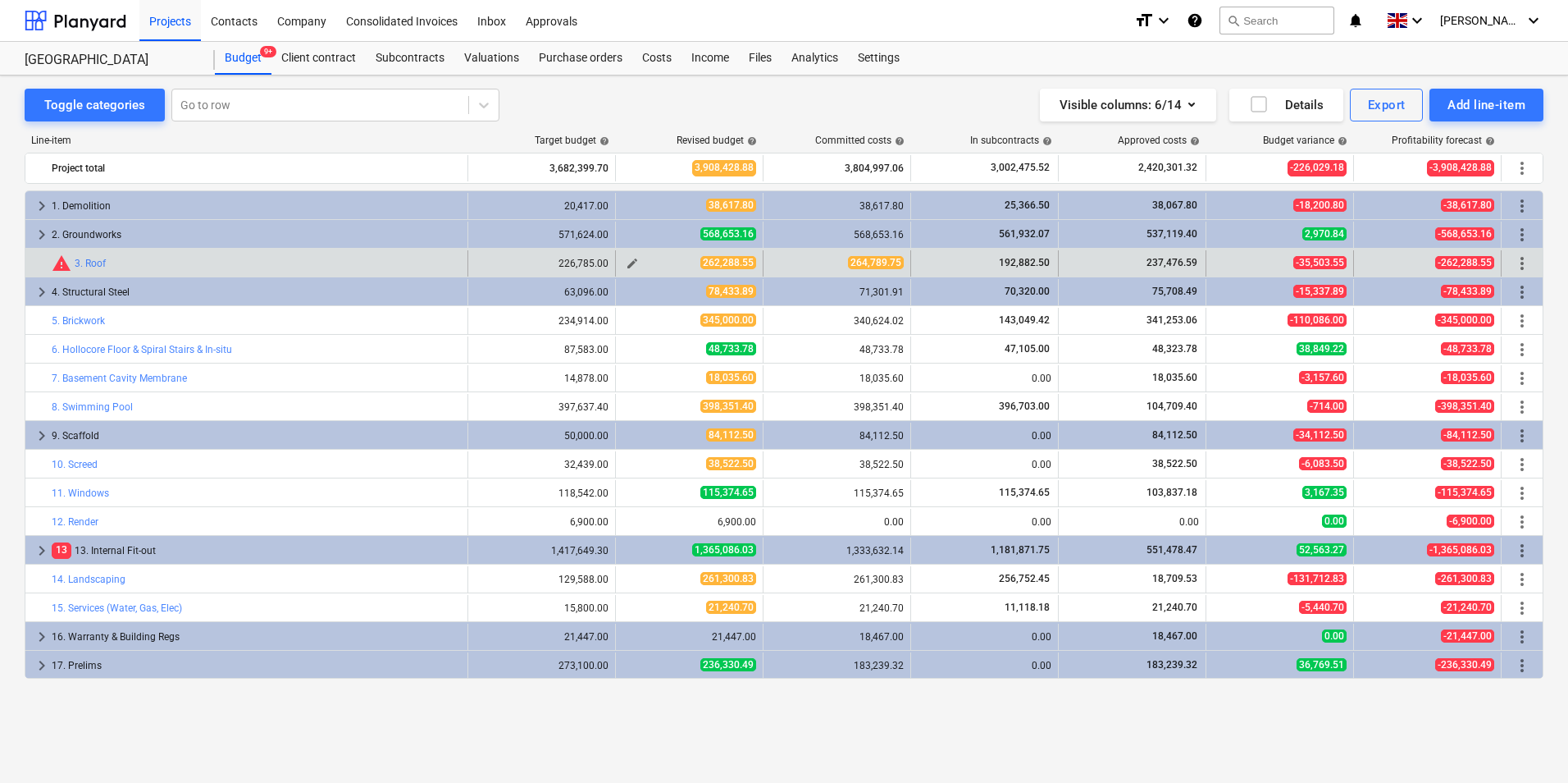
click at [643, 265] on div "262,288.55" at bounding box center [689, 263] width 134 height 14
click at [636, 262] on span "edit" at bounding box center [632, 263] width 13 height 13
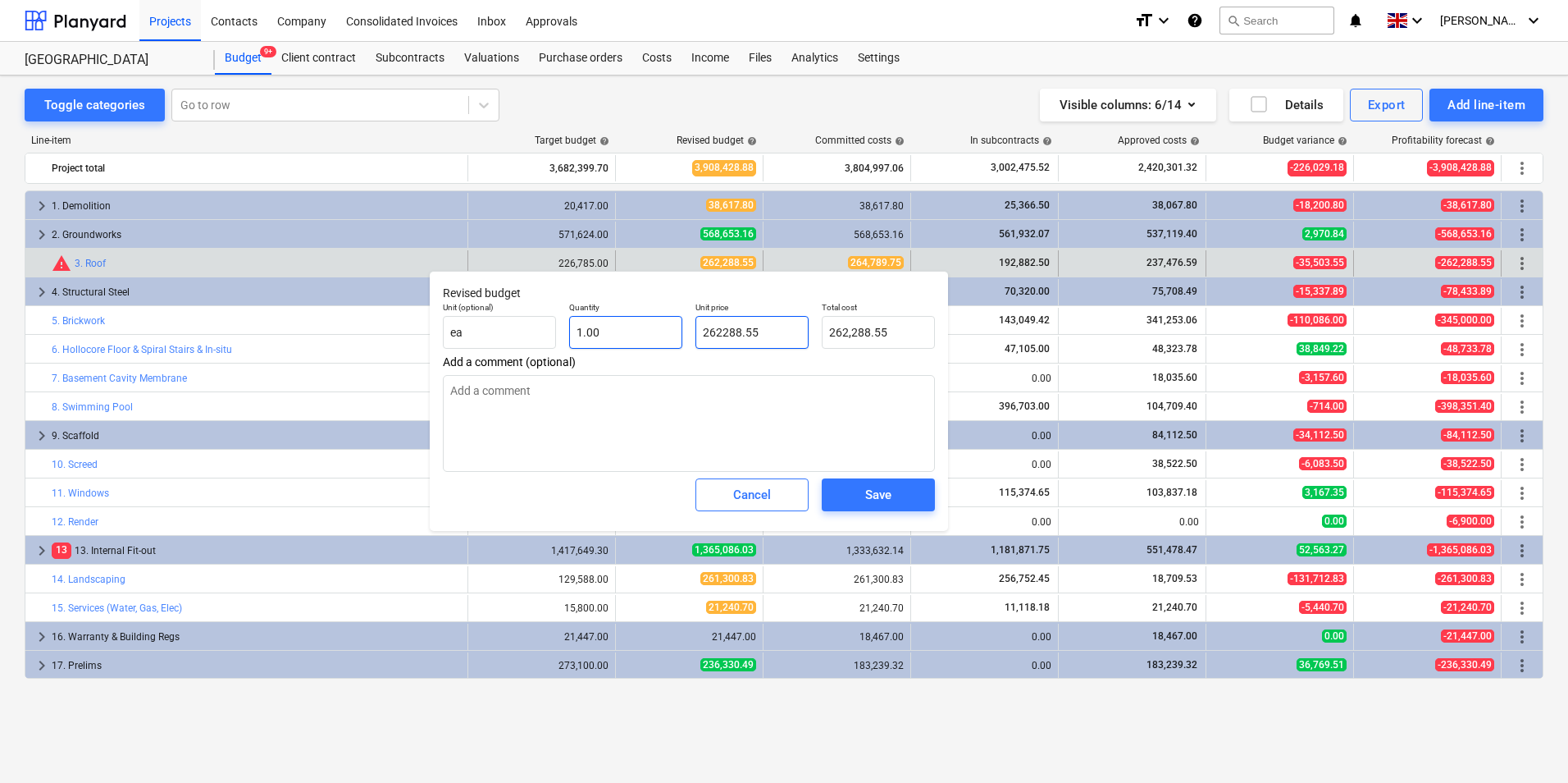
drag, startPoint x: 797, startPoint y: 328, endPoint x: 672, endPoint y: 337, distance: 125.3
click at [672, 337] on div "Unit (optional) ea Quantity 1.00 Unit price 262288.55 Total cost 262,288.55" at bounding box center [688, 325] width 505 height 60
type input "2"
type textarea "x"
type input "2.00"
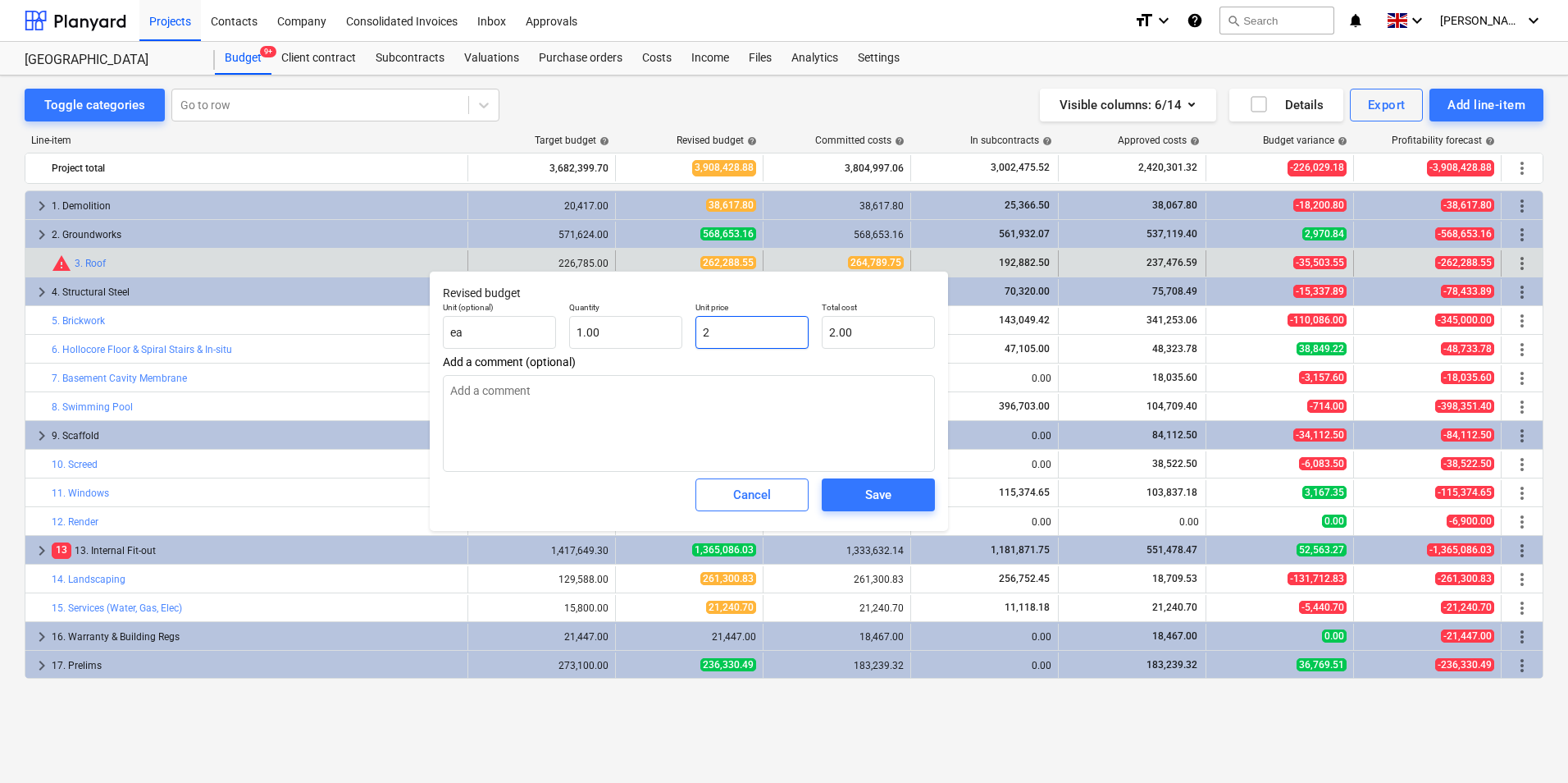
type input "26"
type textarea "x"
type input "26.00"
type input "264"
type textarea "x"
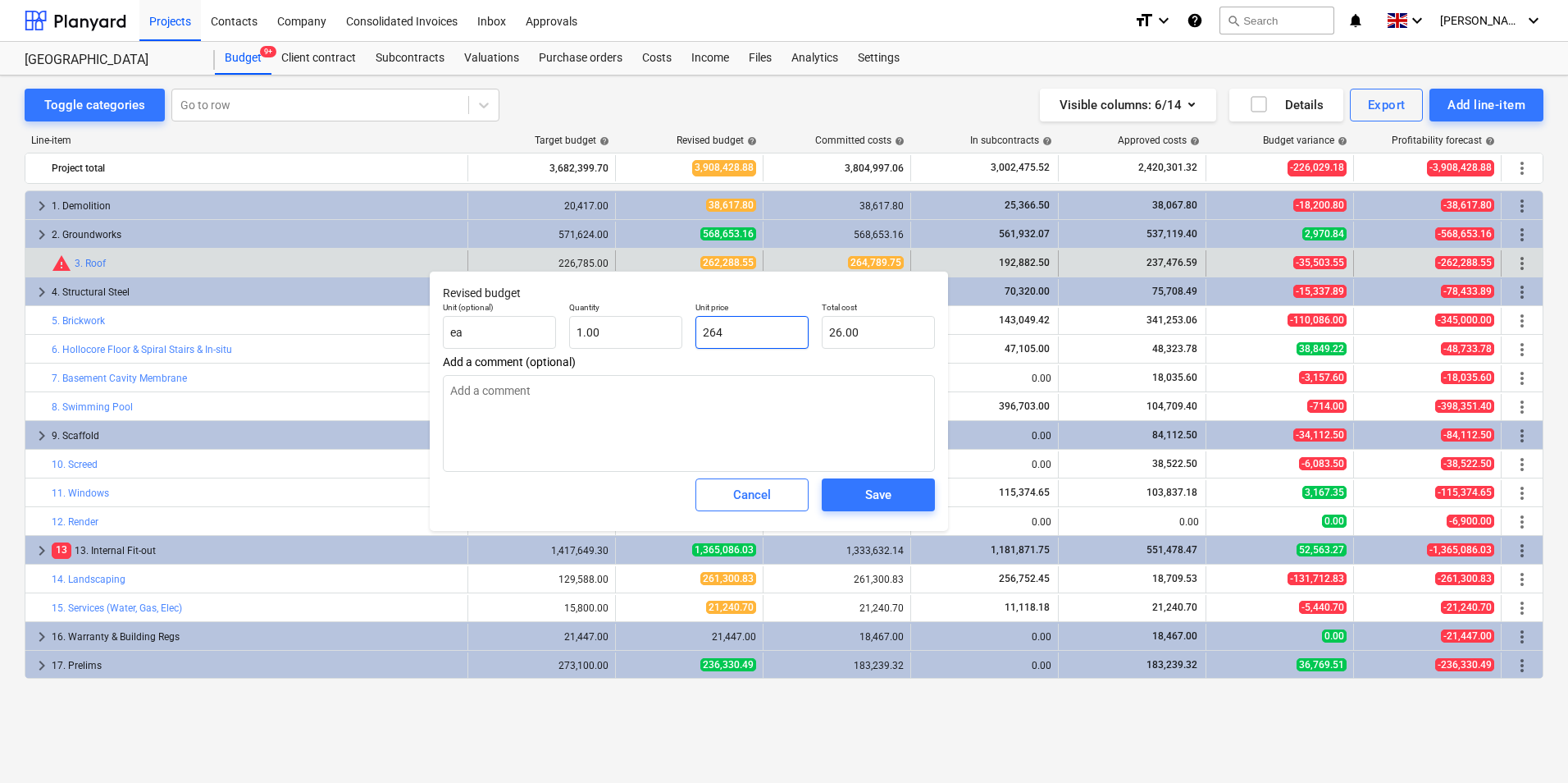
type input "264.00"
type input "2647"
type textarea "x"
type input "2,647.00"
type input "26478"
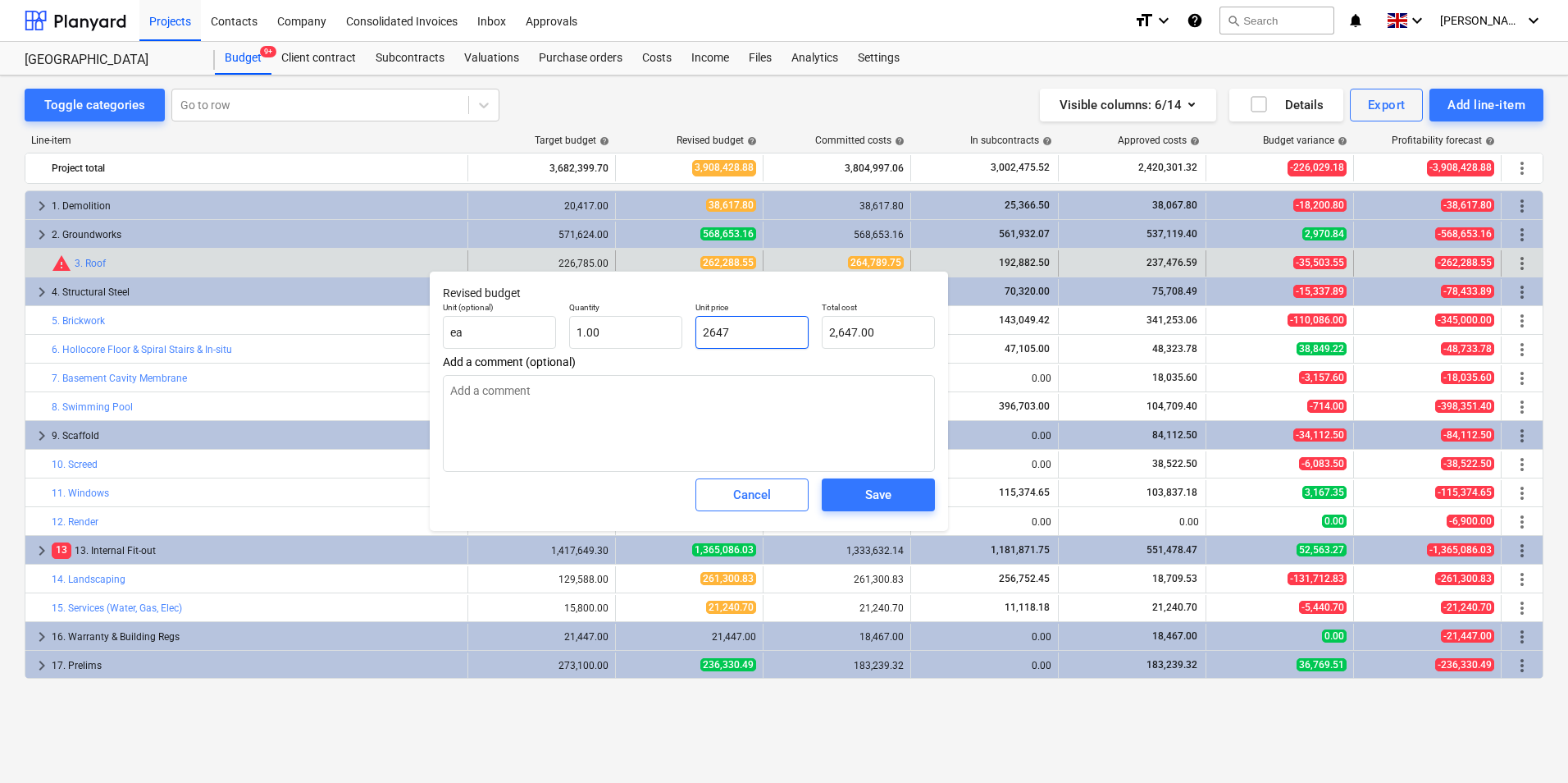
type textarea "x"
type input "26,478.00"
type input "264789"
type textarea "x"
type input "264,789.00"
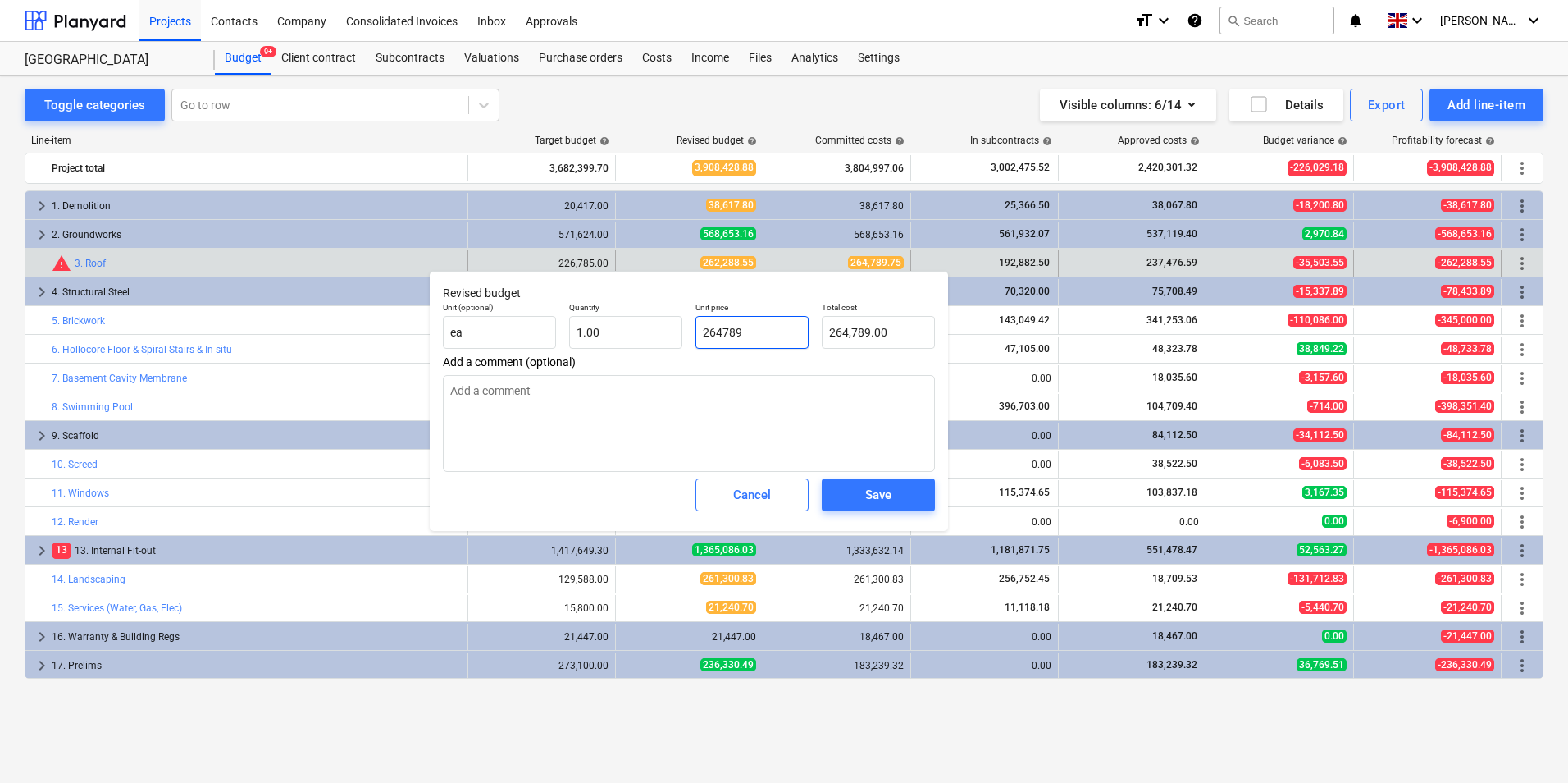
type input "264789."
type textarea "x"
type input "264789.7"
type textarea "x"
type input "264,789.70"
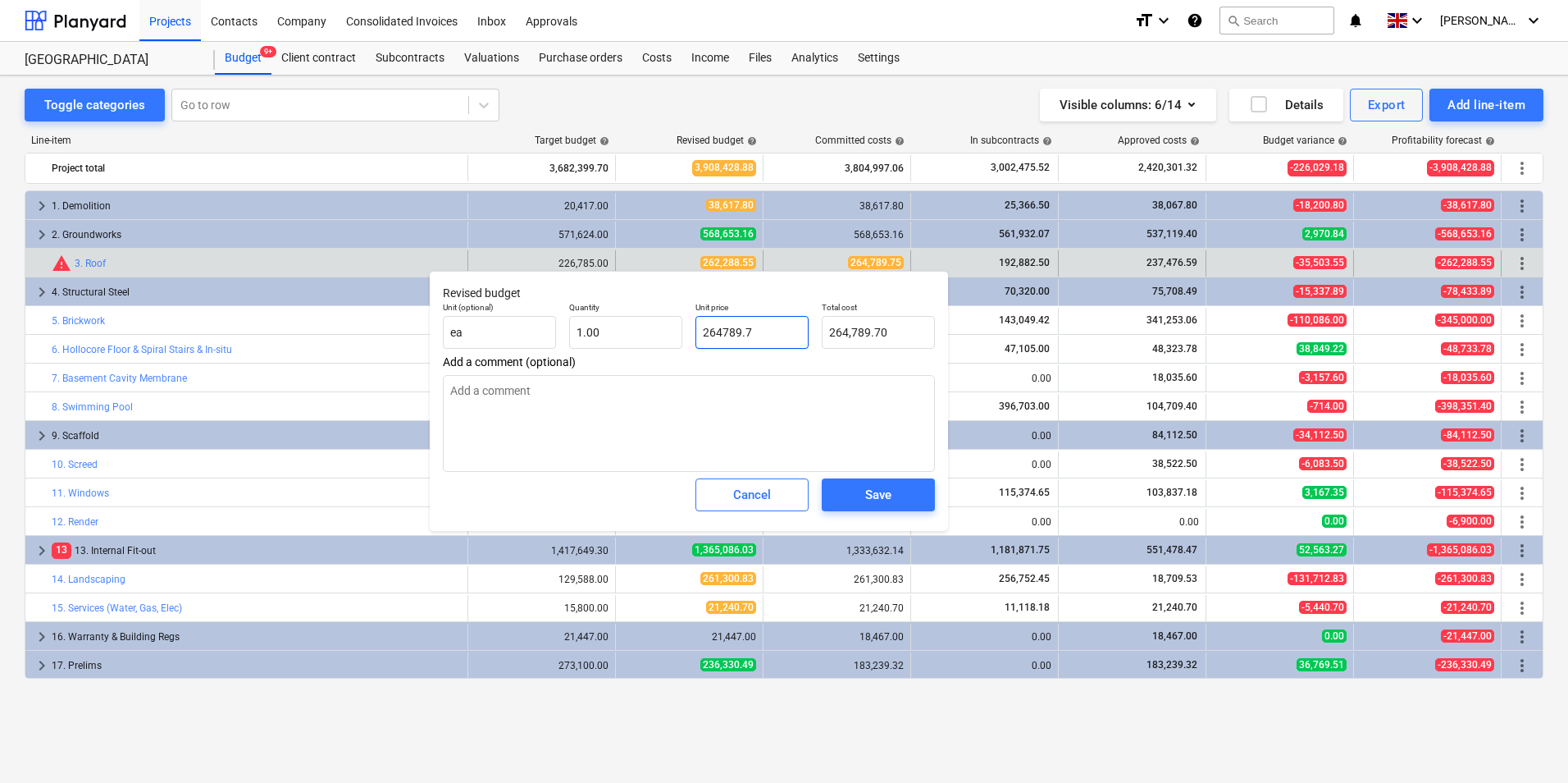
type input "264789.75"
type textarea "x"
type input "264,789.75"
click at [866, 488] on div "Save" at bounding box center [879, 495] width 26 height 21
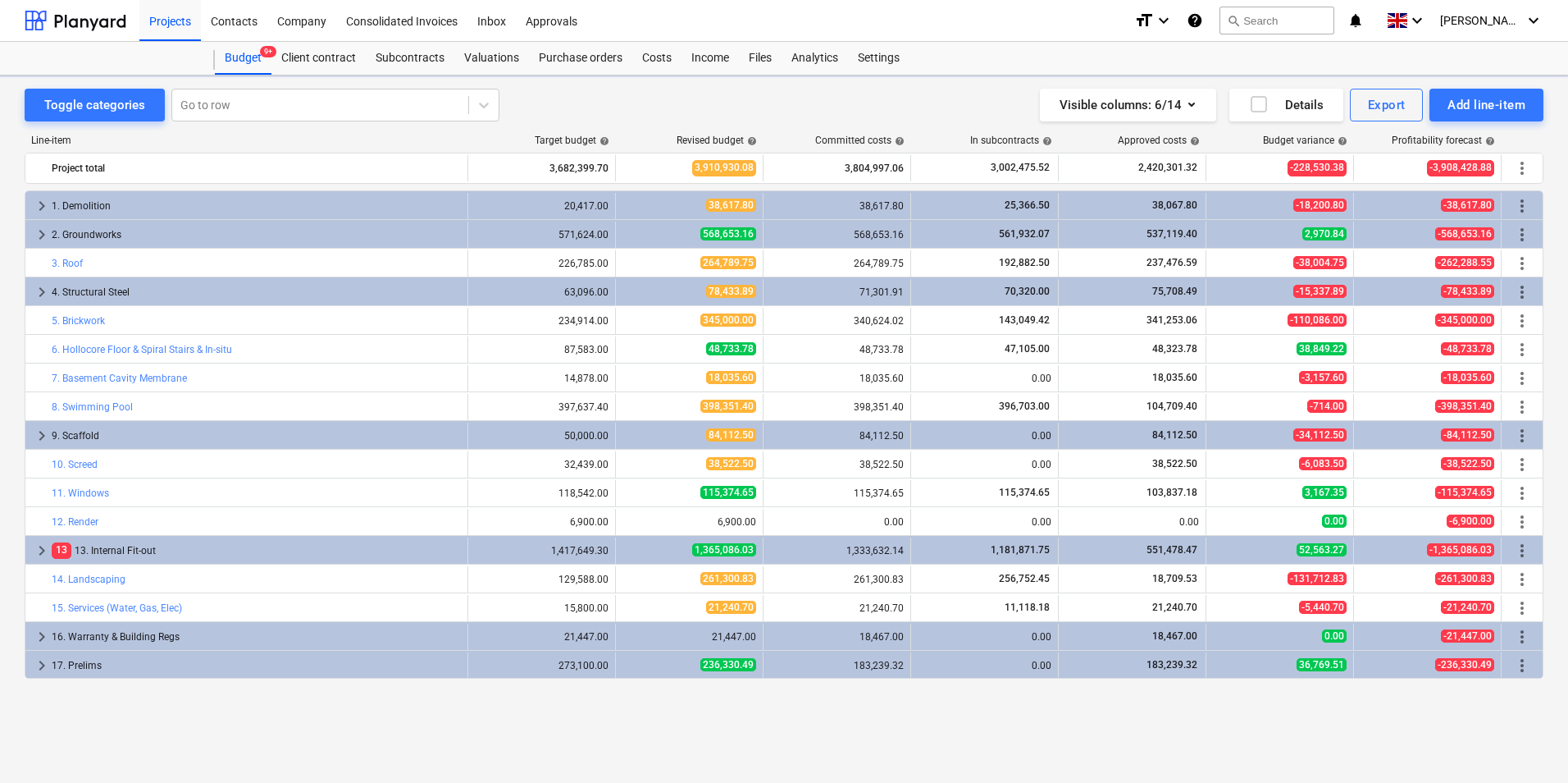
type textarea "x"
